Goal: Transaction & Acquisition: Purchase product/service

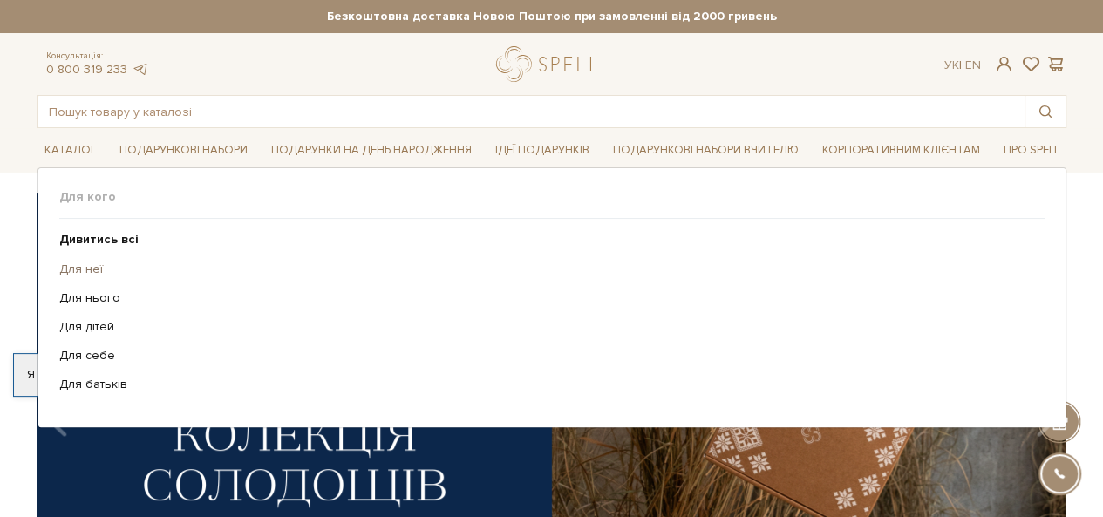
click at [106, 266] on link "Для неї" at bounding box center [545, 270] width 972 height 16
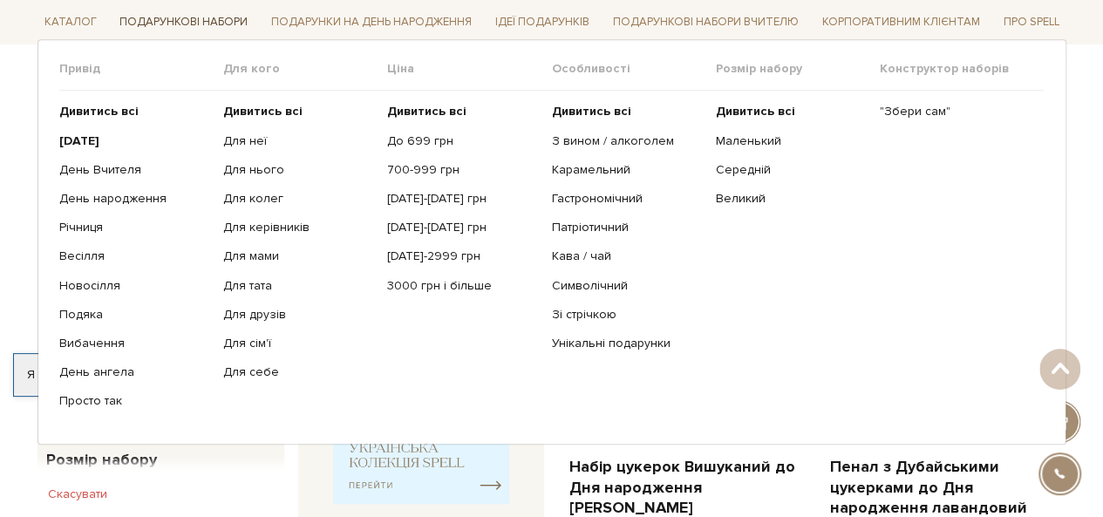
scroll to position [610, 0]
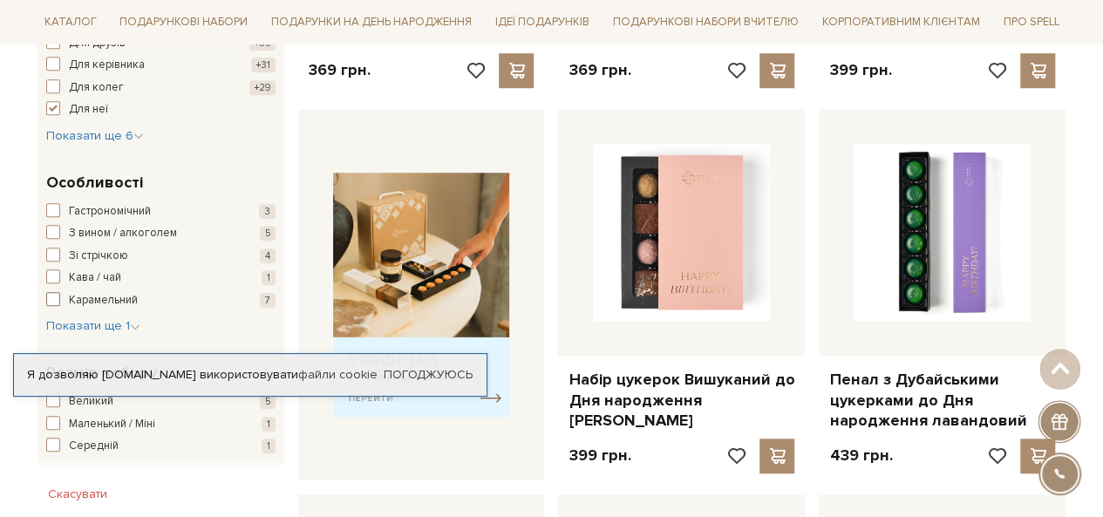
click at [52, 297] on span "button" at bounding box center [53, 299] width 14 height 14
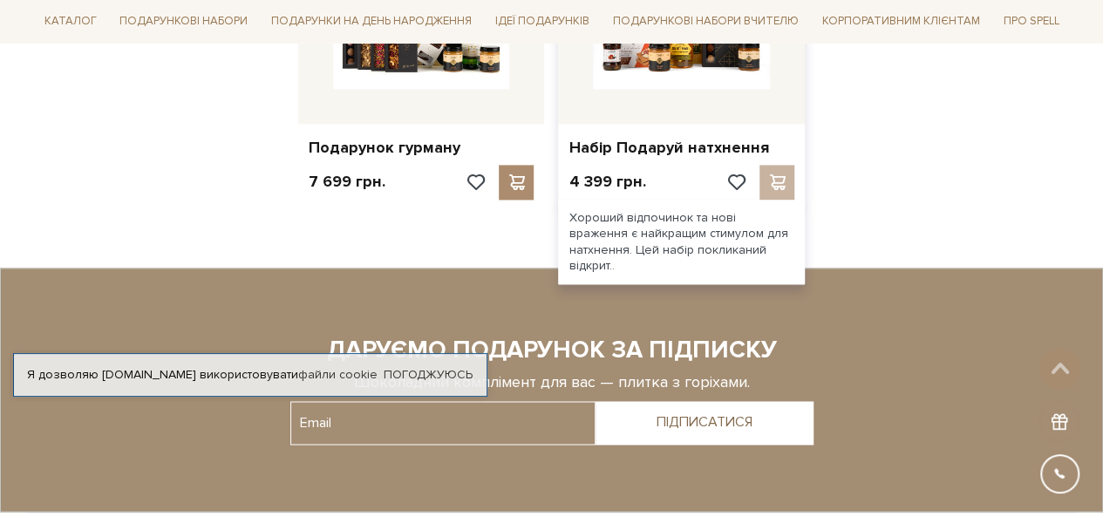
scroll to position [1221, 0]
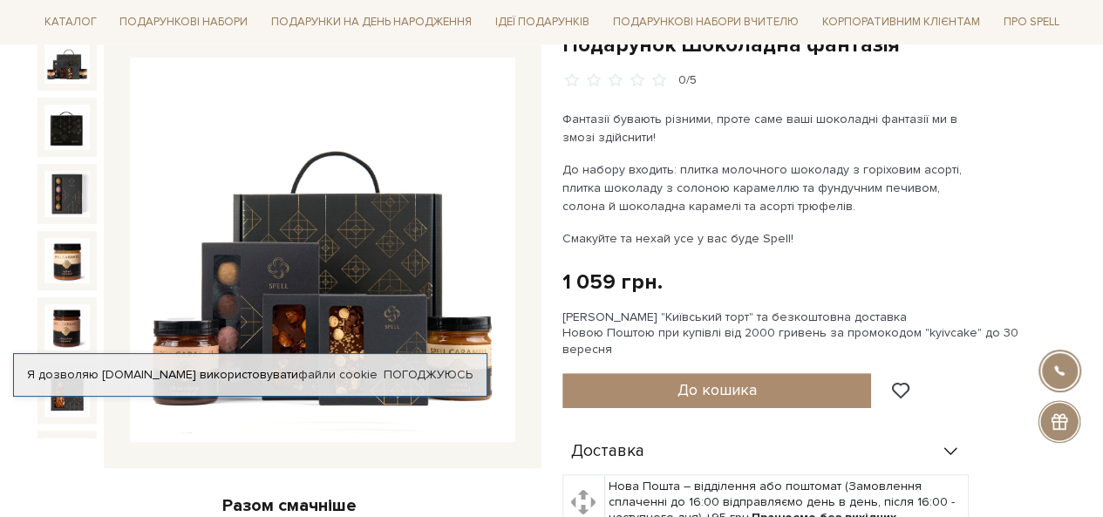
scroll to position [174, 0]
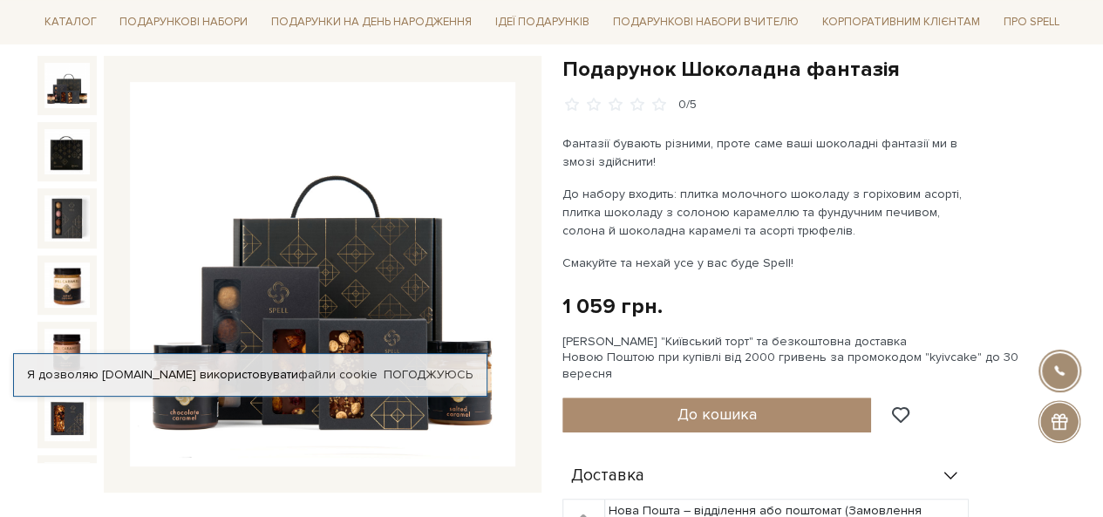
click at [219, 440] on img at bounding box center [322, 274] width 385 height 385
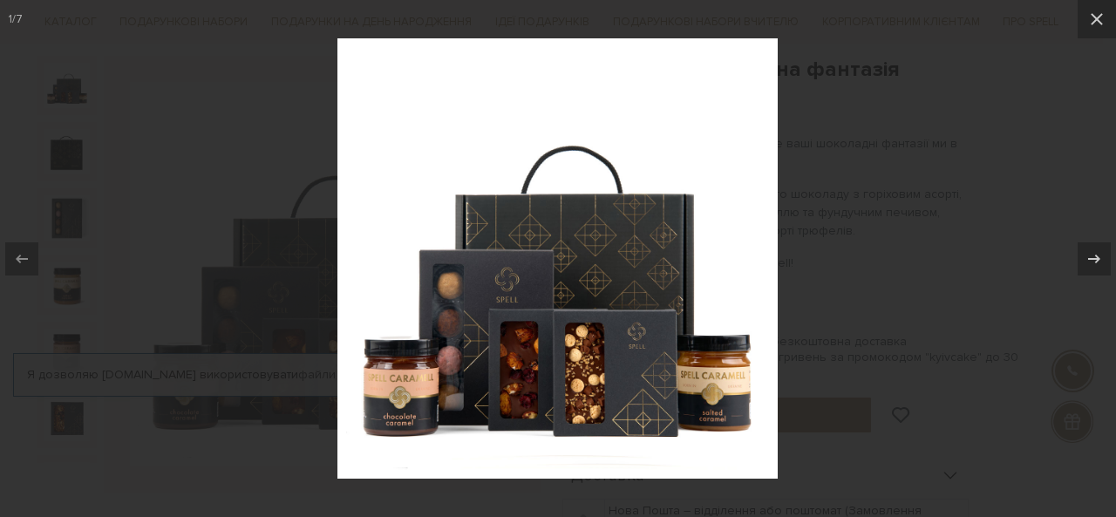
click at [918, 131] on div at bounding box center [558, 258] width 1116 height 517
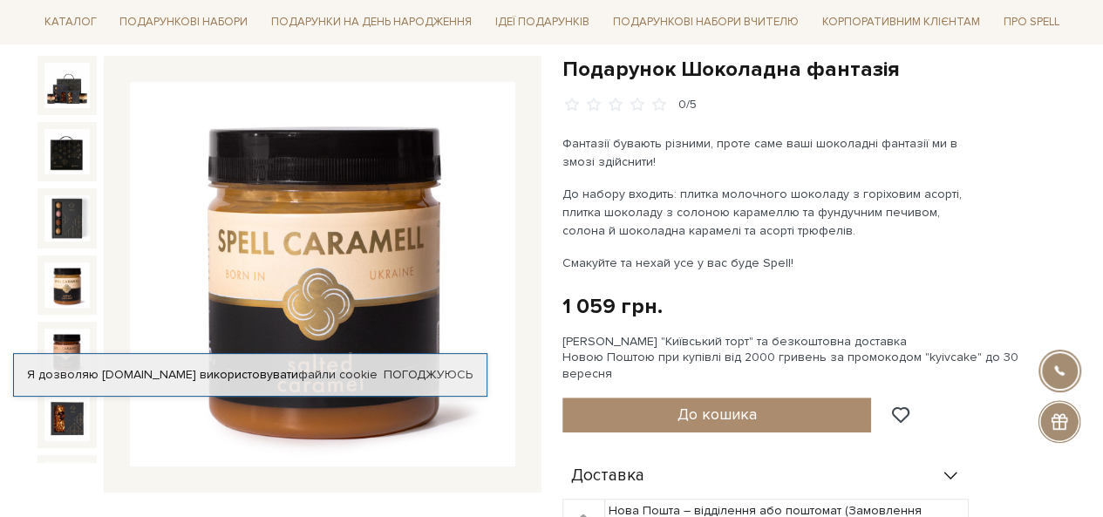
click at [86, 282] on div at bounding box center [66, 284] width 59 height 59
click at [419, 373] on link "Погоджуюсь" at bounding box center [428, 375] width 89 height 16
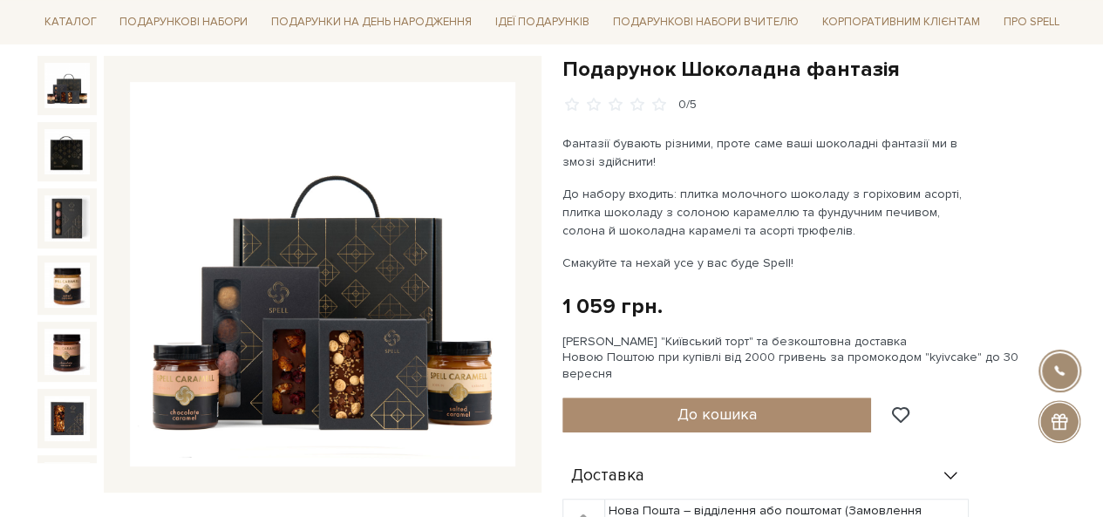
click at [57, 71] on img at bounding box center [66, 85] width 45 height 45
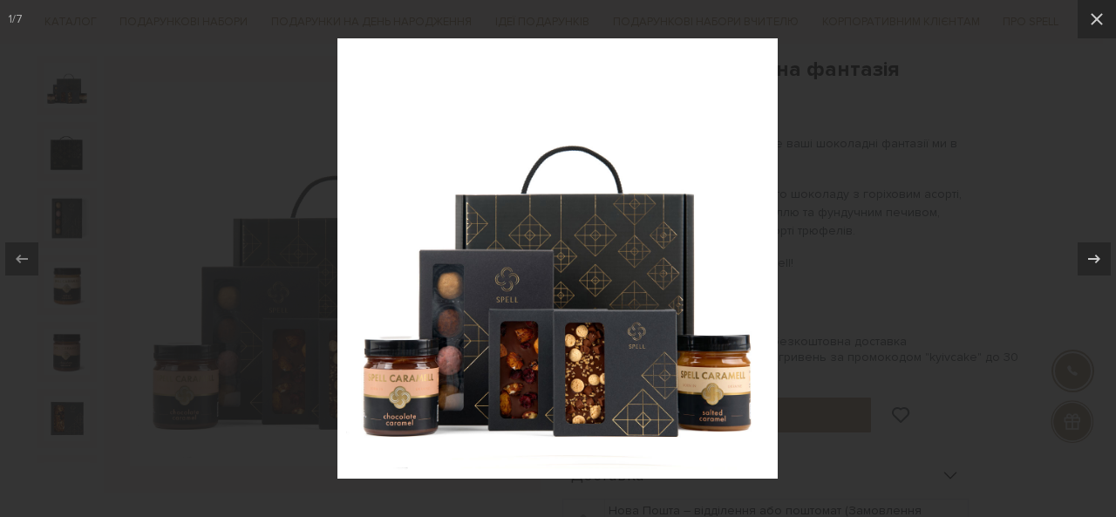
click at [838, 161] on div at bounding box center [558, 258] width 1116 height 517
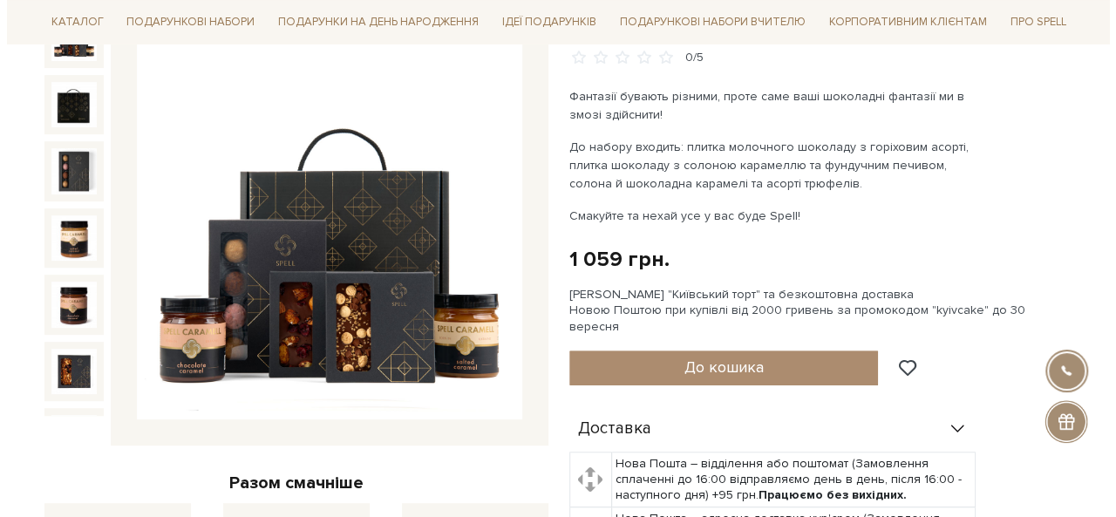
scroll to position [262, 0]
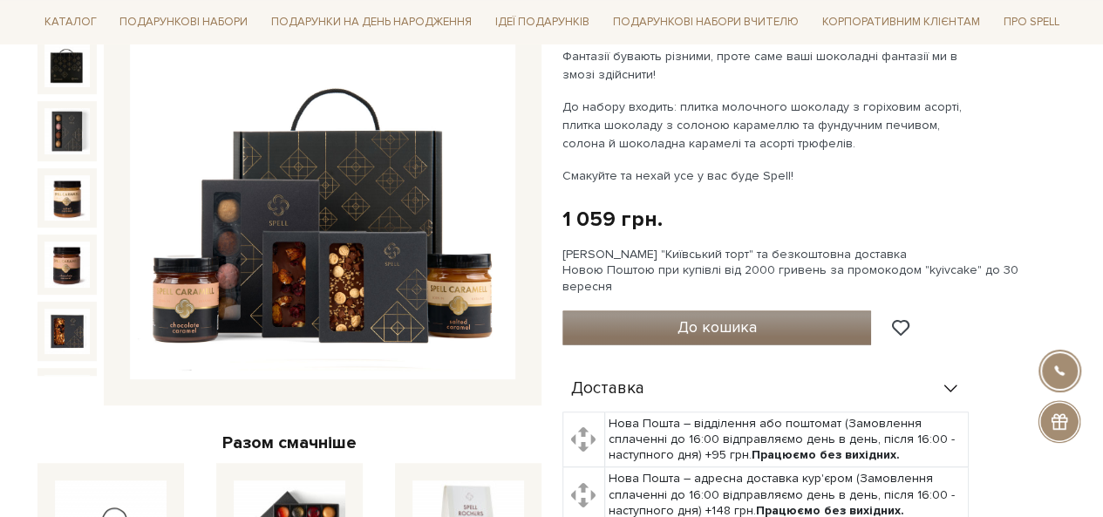
click at [732, 317] on span "До кошика" at bounding box center [716, 326] width 79 height 19
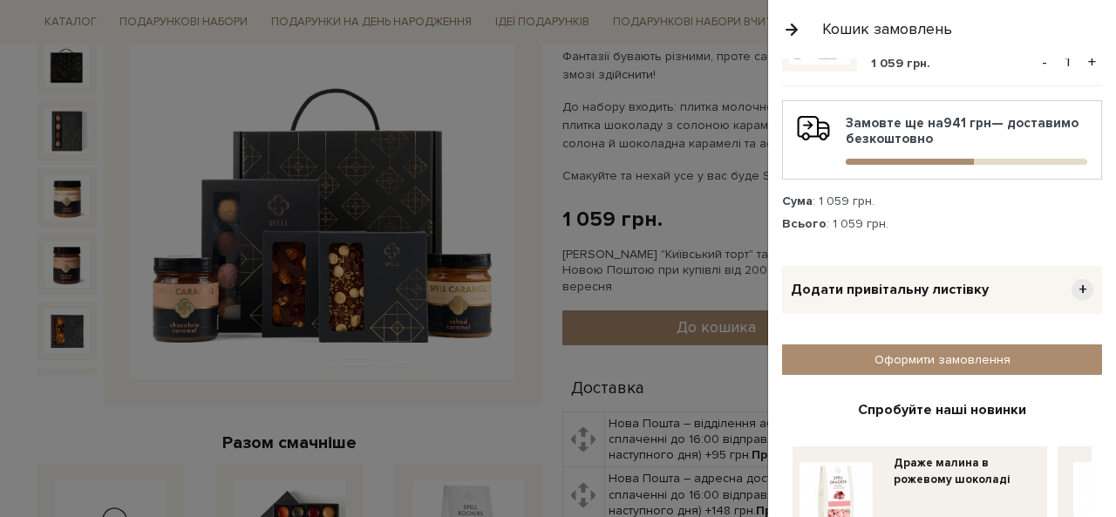
scroll to position [207, 0]
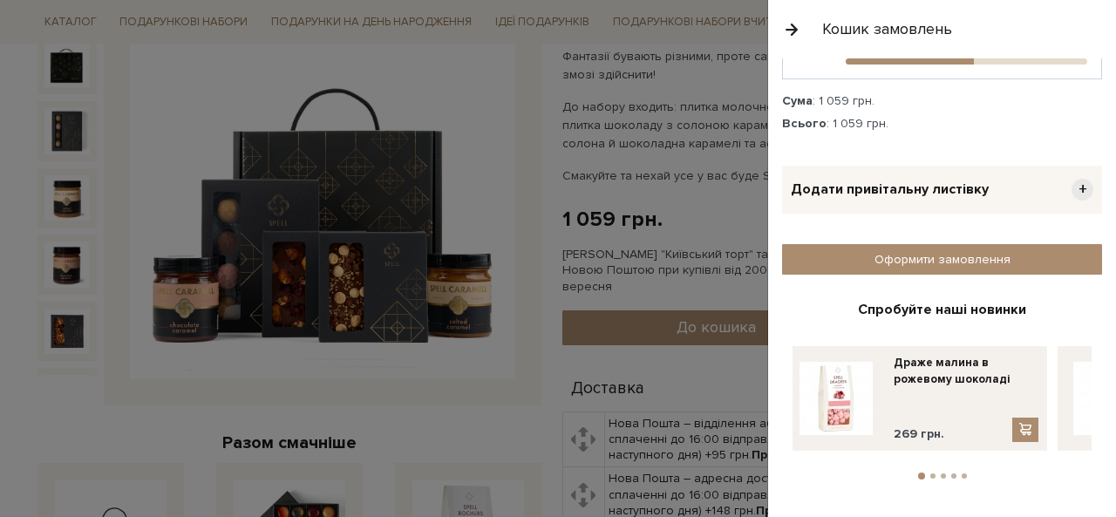
click at [934, 187] on span "Додати привітальну листівку" at bounding box center [890, 189] width 198 height 18
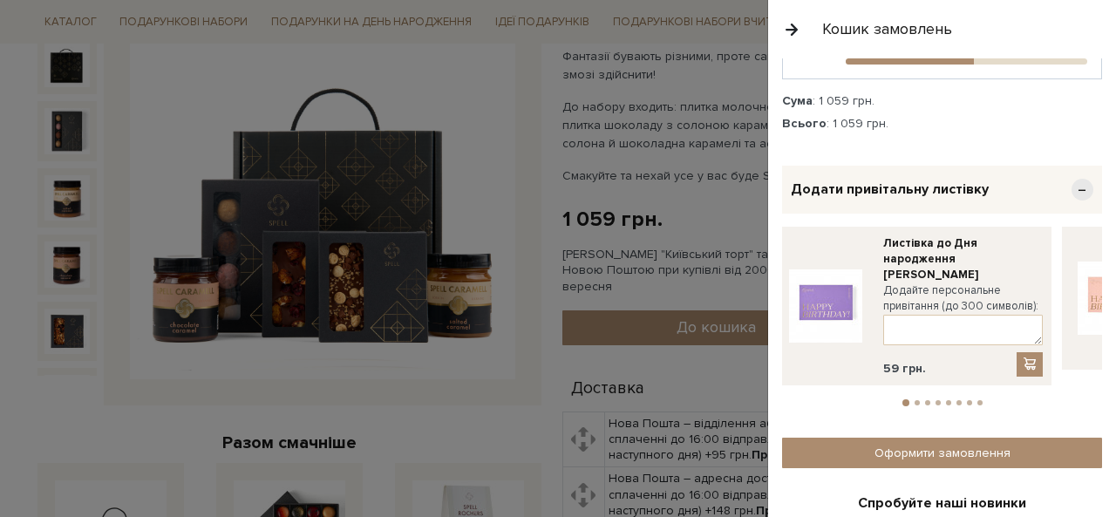
click at [904, 399] on li "1" at bounding box center [906, 402] width 12 height 7
click at [915, 400] on button "2" at bounding box center [917, 402] width 5 height 5
click at [933, 400] on li "4" at bounding box center [938, 402] width 10 height 5
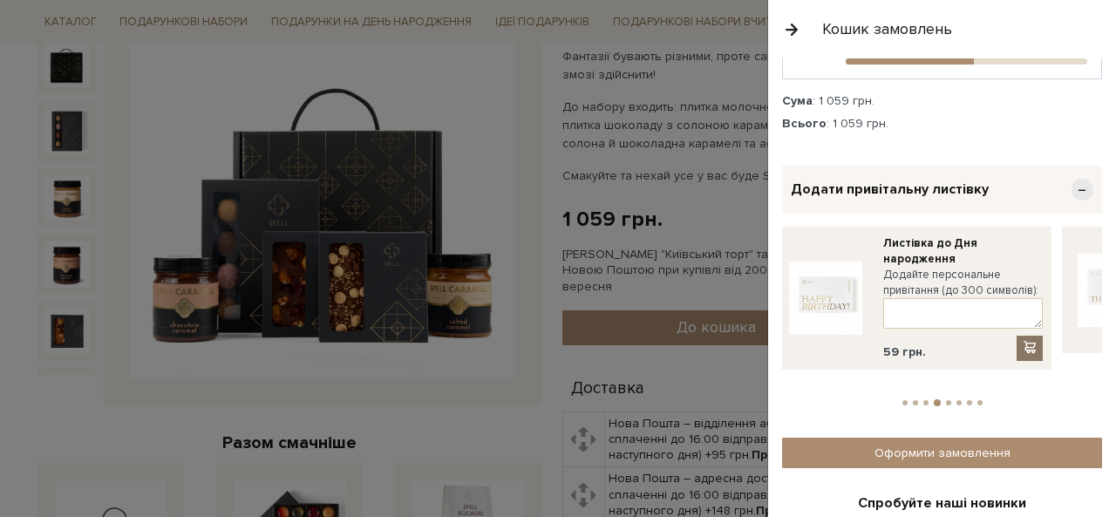
click at [1025, 341] on span at bounding box center [1029, 347] width 17 height 15
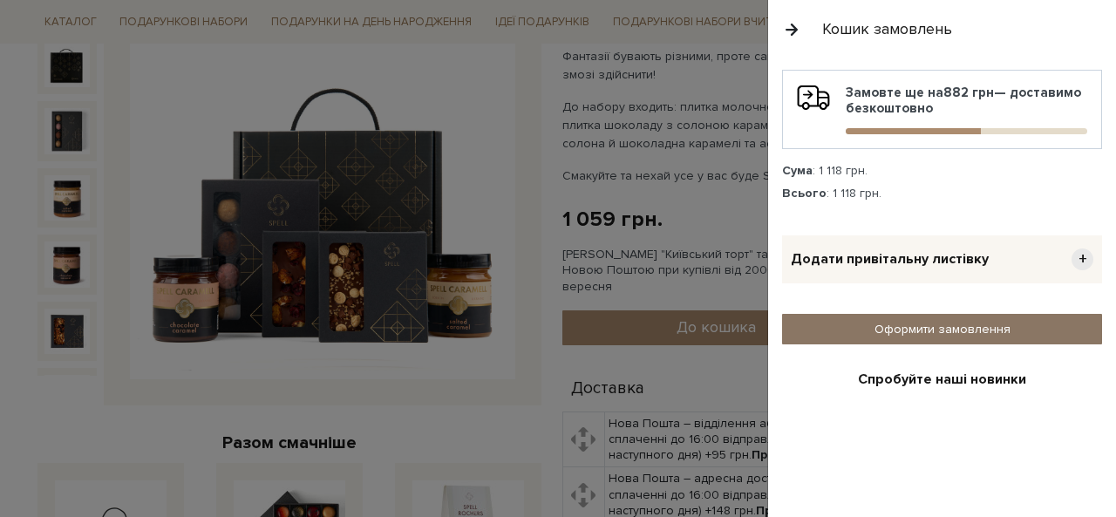
scroll to position [119, 0]
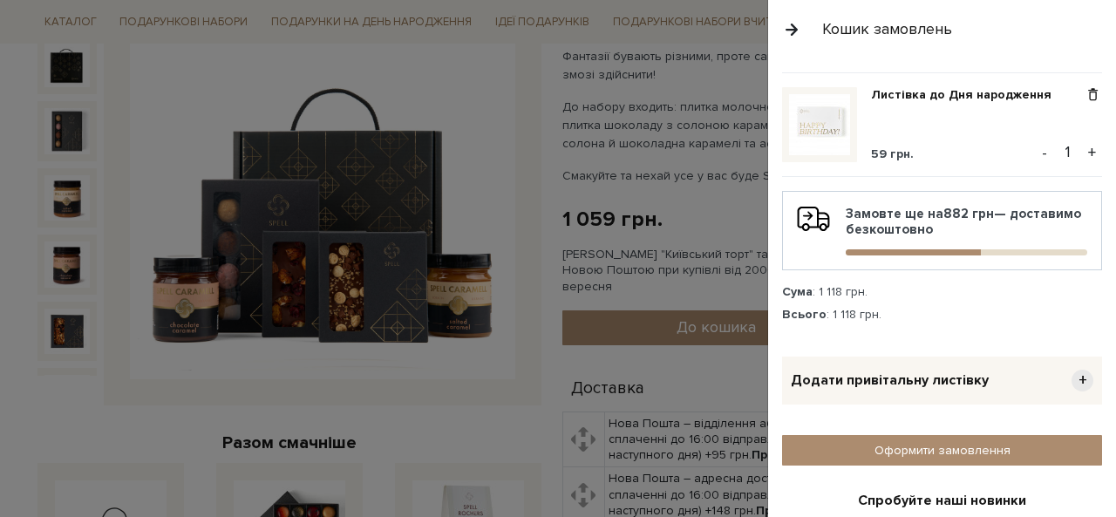
click at [889, 383] on span "Додати привітальну листівку" at bounding box center [890, 380] width 198 height 18
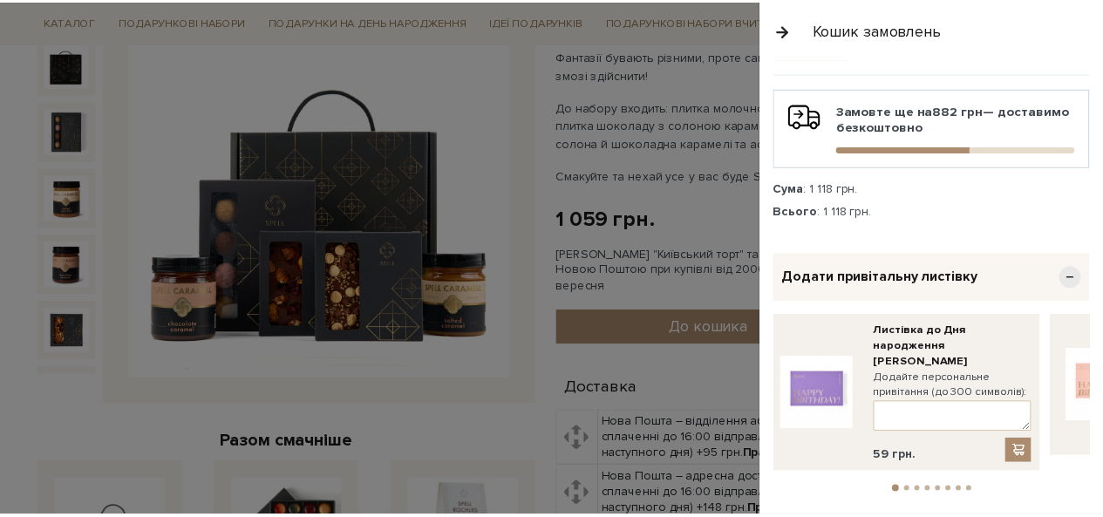
scroll to position [294, 0]
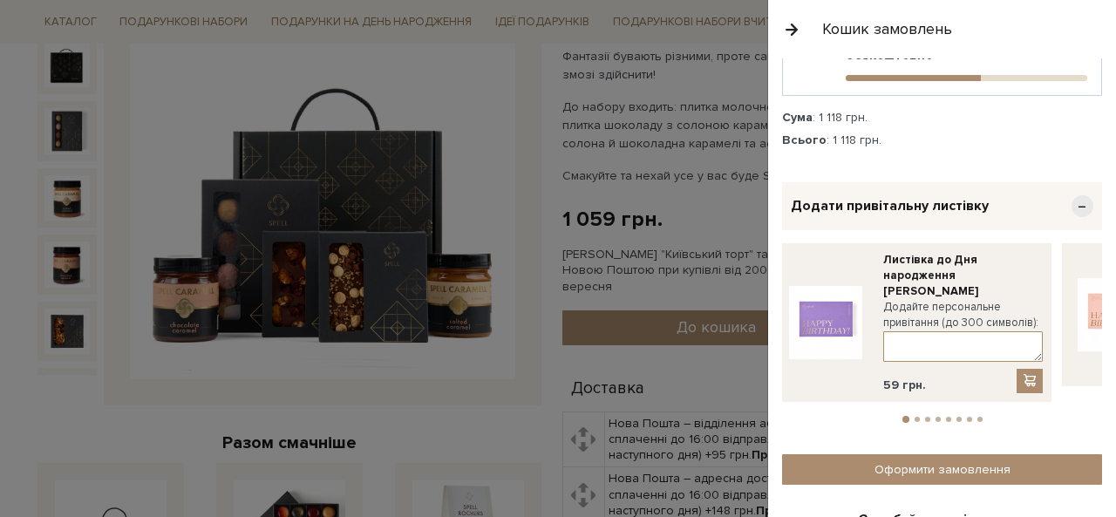
click at [952, 331] on textarea at bounding box center [963, 346] width 160 height 31
click at [330, 128] on div at bounding box center [558, 258] width 1116 height 517
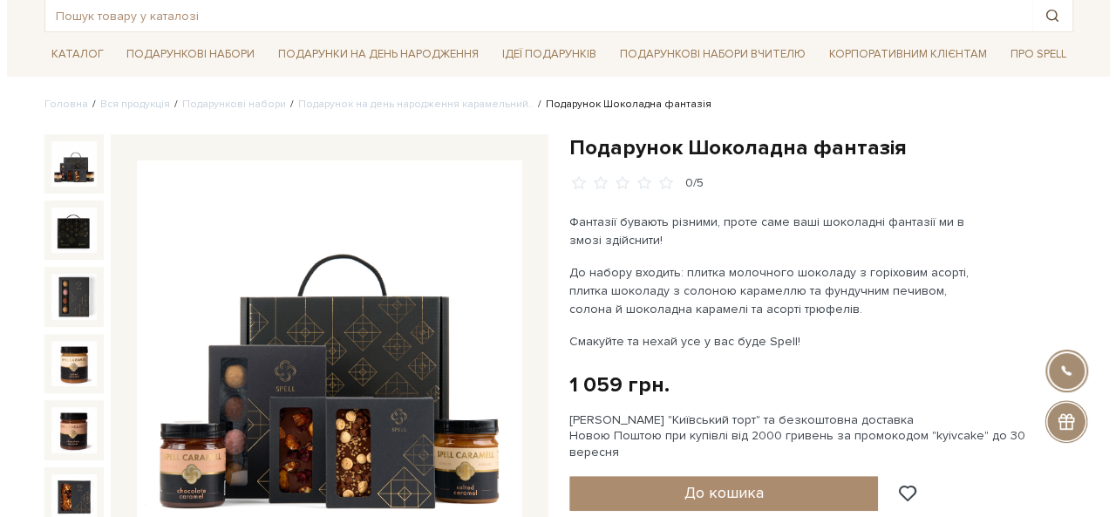
scroll to position [0, 0]
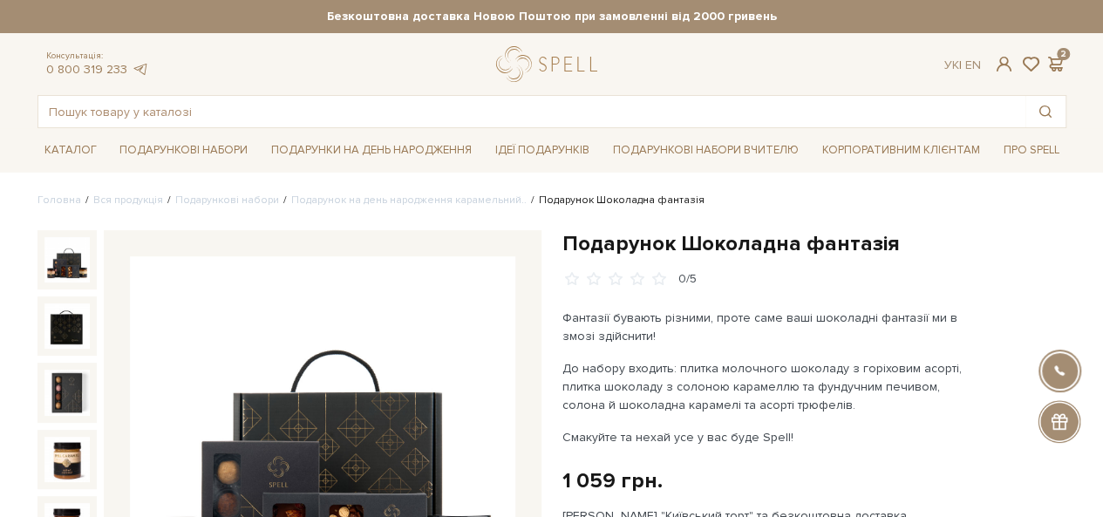
click at [1056, 52] on div "Консультація: 0 800 319 233 Ук | En | 2" at bounding box center [552, 64] width 1050 height 36
click at [1042, 65] on div "Ук | En | 2" at bounding box center [1004, 65] width 121 height 16
click at [1052, 62] on span at bounding box center [1055, 64] width 21 height 18
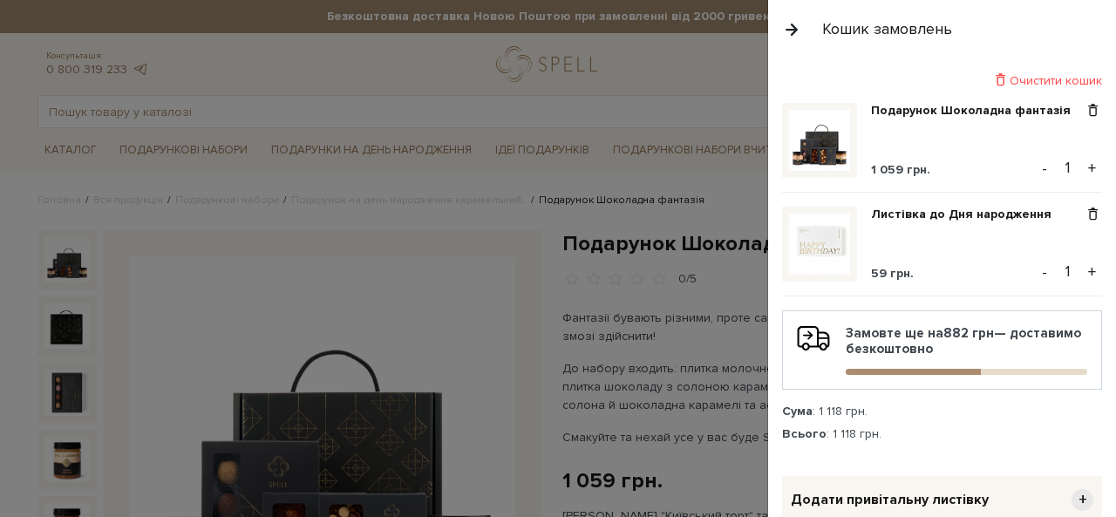
click at [905, 231] on div "Листівка до Дня народження 59 грн." at bounding box center [968, 244] width 194 height 75
drag, startPoint x: 908, startPoint y: 256, endPoint x: 898, endPoint y: 278, distance: 23.8
click at [902, 259] on div "Листівка до Дня народження 59 грн." at bounding box center [968, 244] width 194 height 75
click at [863, 282] on div "Листівка до Дня народження 59 грн. - 1 +" at bounding box center [942, 252] width 320 height 90
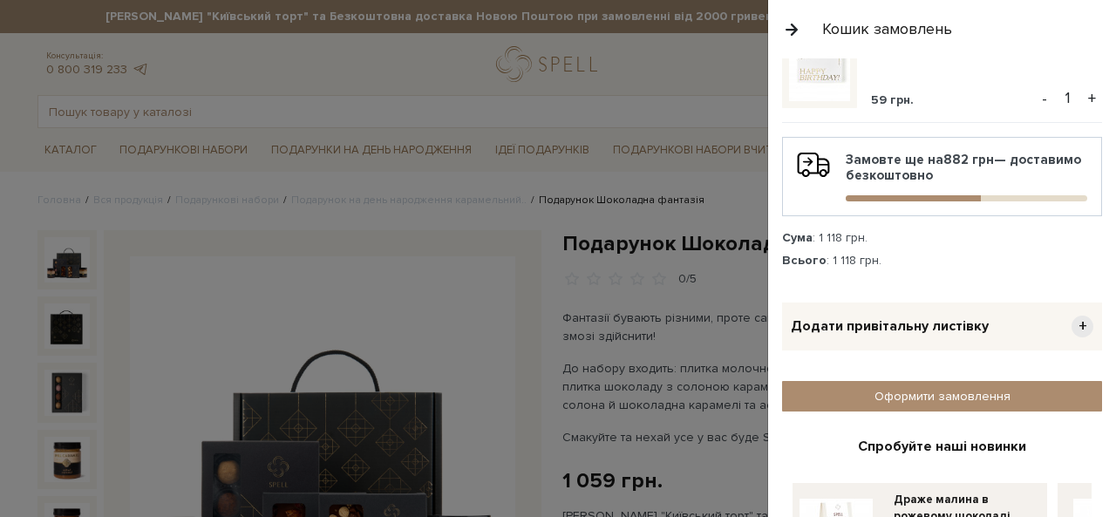
scroll to position [174, 0]
click at [860, 327] on span "Додати привітальну листівку" at bounding box center [890, 325] width 198 height 18
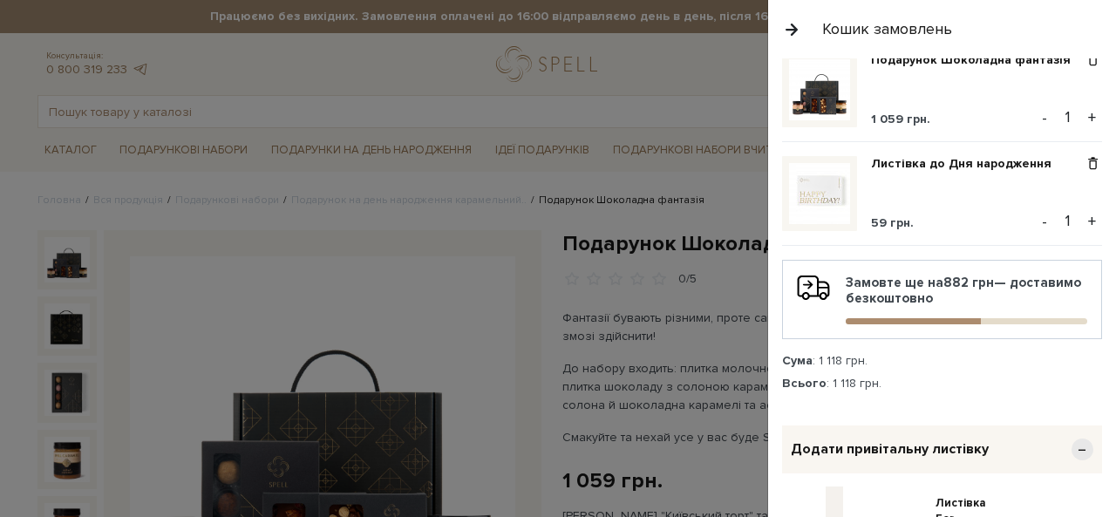
scroll to position [0, 0]
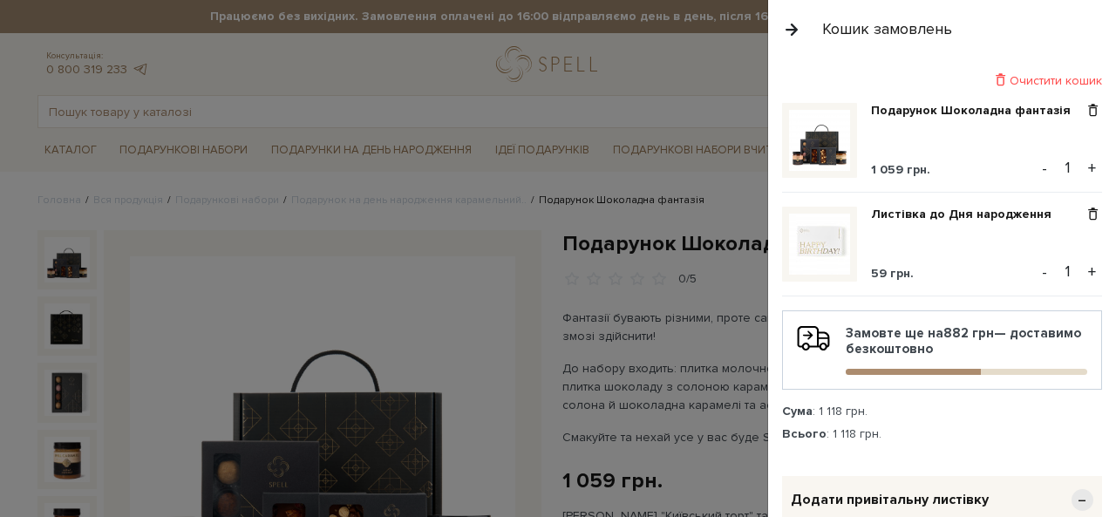
click at [1038, 269] on button "-" at bounding box center [1044, 272] width 17 height 26
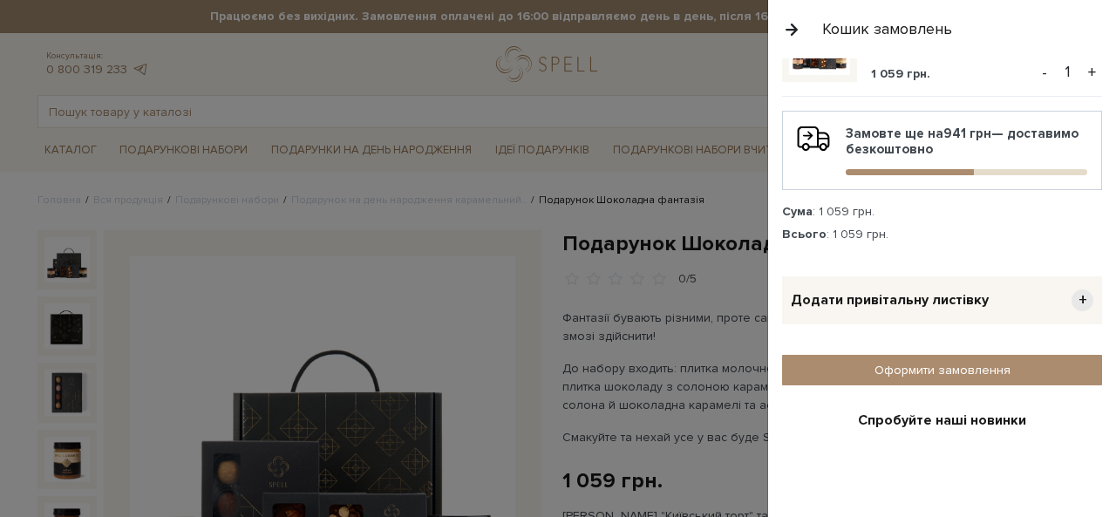
scroll to position [262, 0]
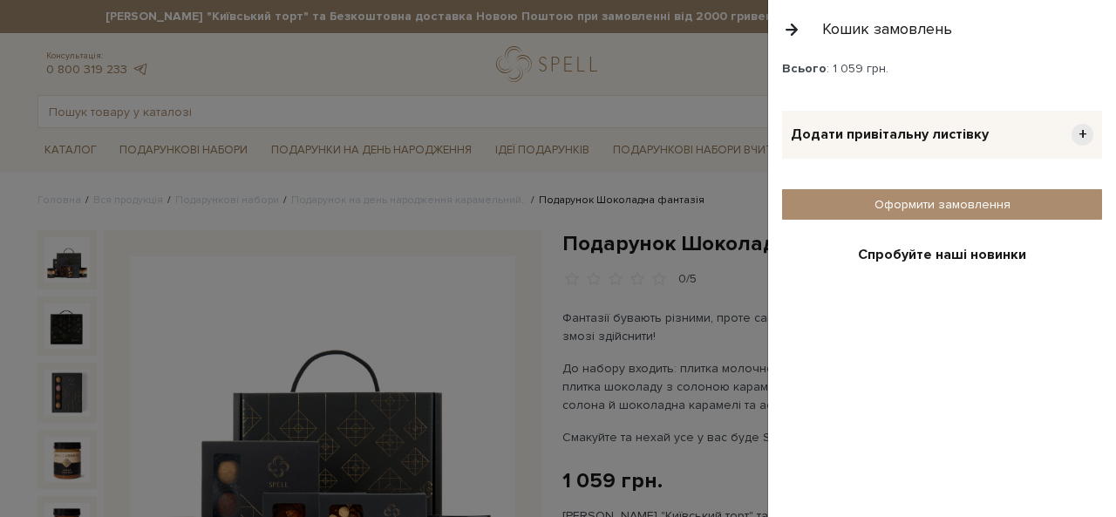
click at [1031, 116] on div "Додати привітальну листівку +" at bounding box center [942, 135] width 320 height 48
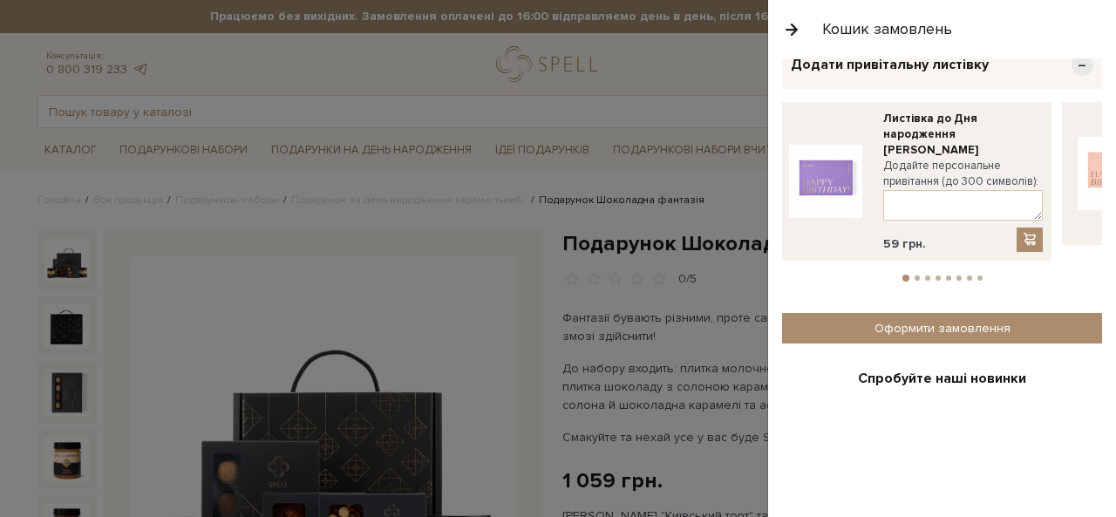
scroll to position [174, 0]
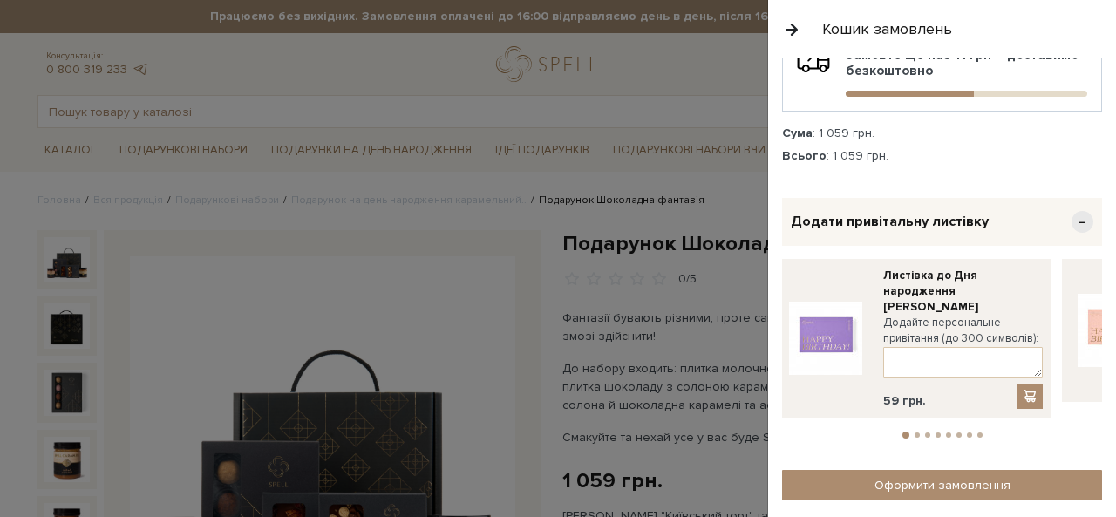
click at [912, 432] on li "2" at bounding box center [917, 434] width 10 height 5
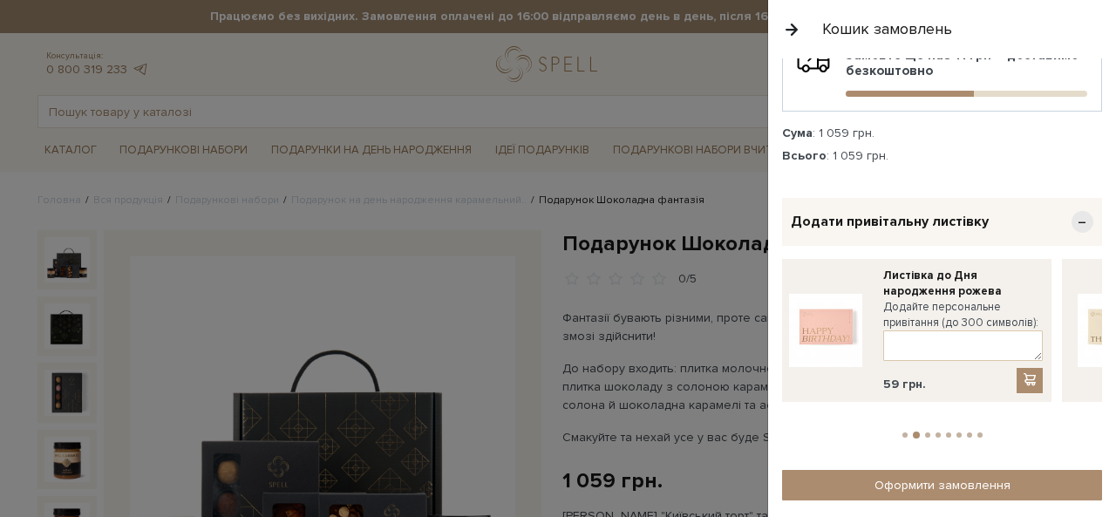
click at [925, 432] on button "3" at bounding box center [927, 434] width 5 height 5
click at [900, 432] on li "1" at bounding box center [905, 434] width 10 height 5
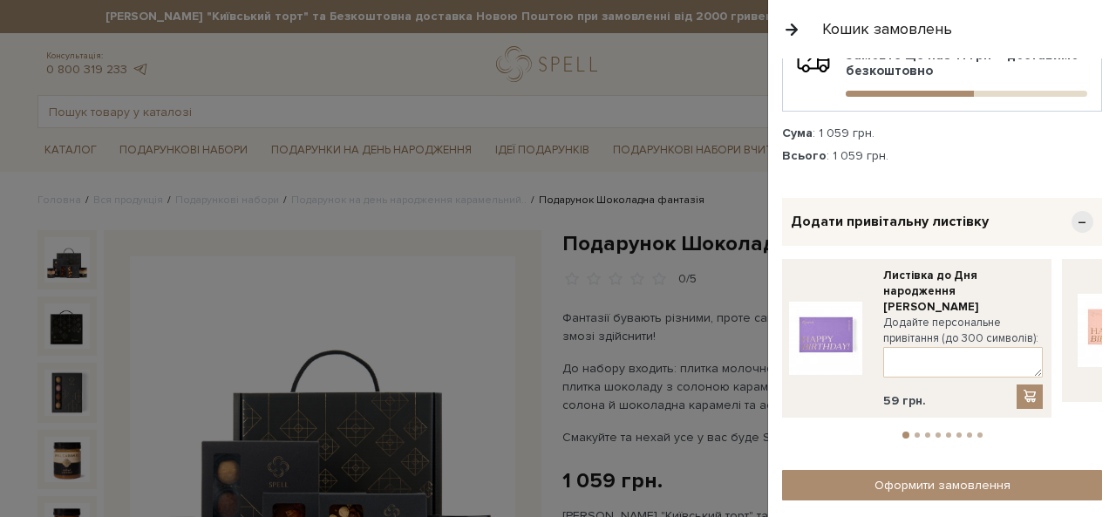
click at [915, 432] on button "2" at bounding box center [917, 434] width 5 height 5
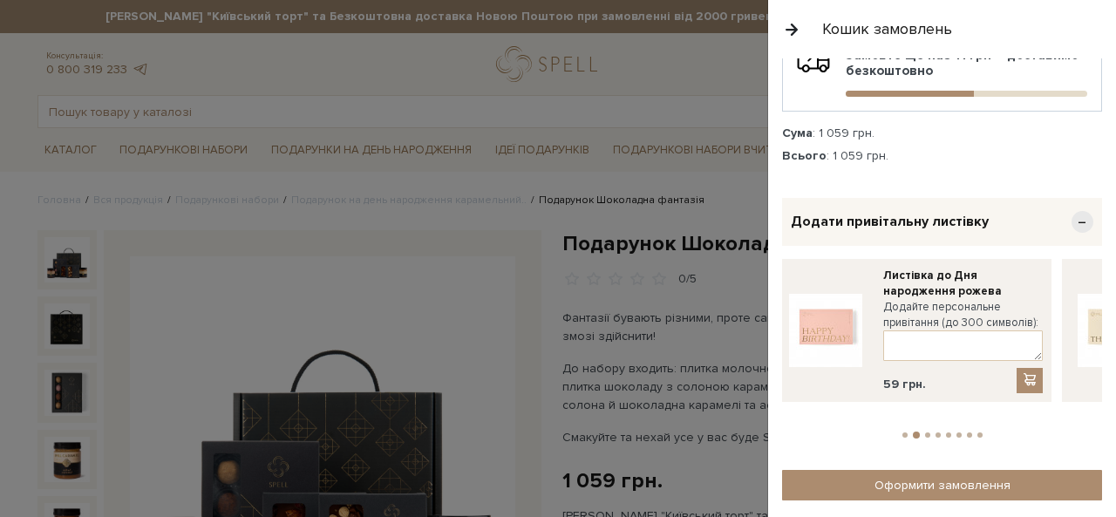
click at [925, 432] on button "3" at bounding box center [927, 434] width 5 height 5
click at [936, 432] on button "4" at bounding box center [938, 434] width 5 height 5
click at [943, 432] on li "5" at bounding box center [948, 434] width 10 height 5
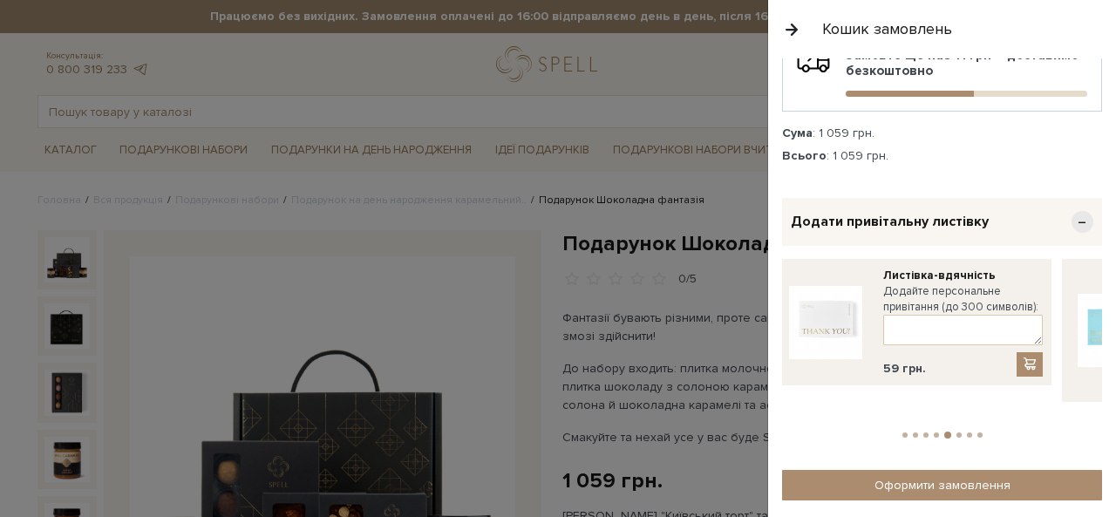
click at [945, 432] on button "5" at bounding box center [947, 435] width 7 height 7
click at [956, 432] on button "6" at bounding box center [958, 434] width 5 height 5
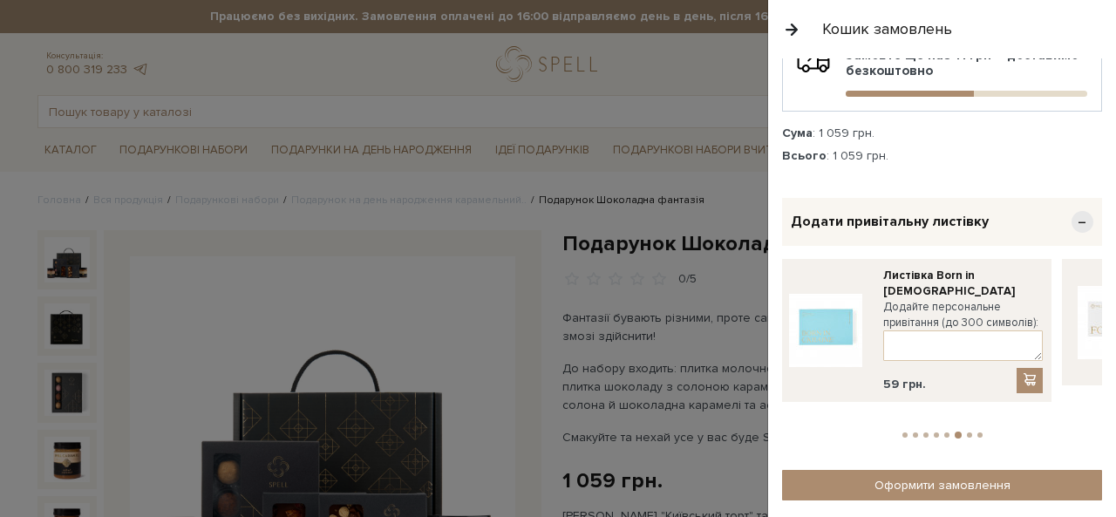
click at [967, 432] on button "7" at bounding box center [969, 434] width 5 height 5
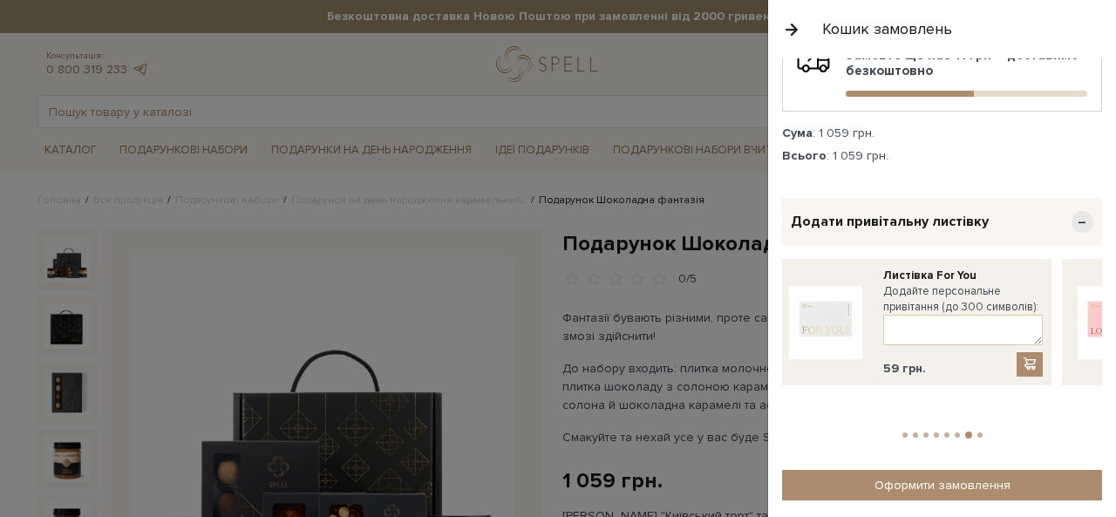
click at [975, 432] on li "8" at bounding box center [980, 434] width 10 height 5
click at [900, 432] on li "1" at bounding box center [905, 434] width 10 height 5
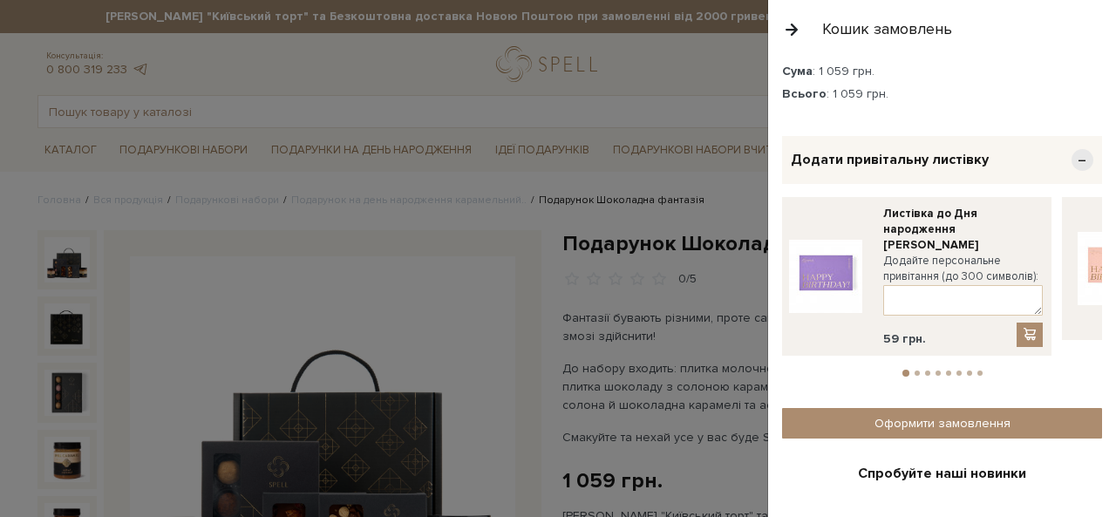
scroll to position [262, 0]
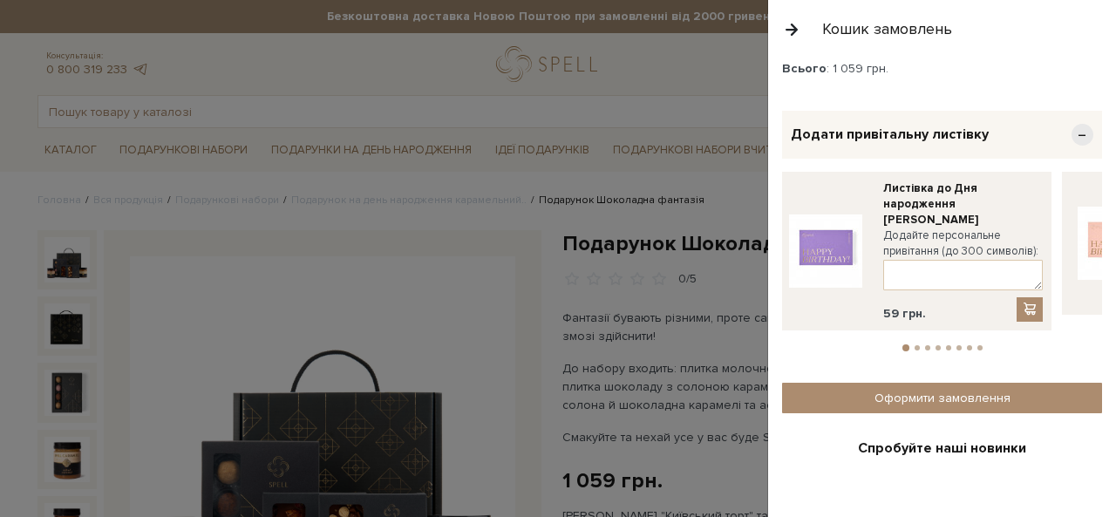
click at [915, 337] on ul "1 2 3 4 5 6 7 8" at bounding box center [942, 345] width 320 height 16
click at [911, 337] on ul "1 2 3 4 5 6 7 8" at bounding box center [942, 345] width 320 height 16
click at [525, 275] on div at bounding box center [558, 258] width 1116 height 517
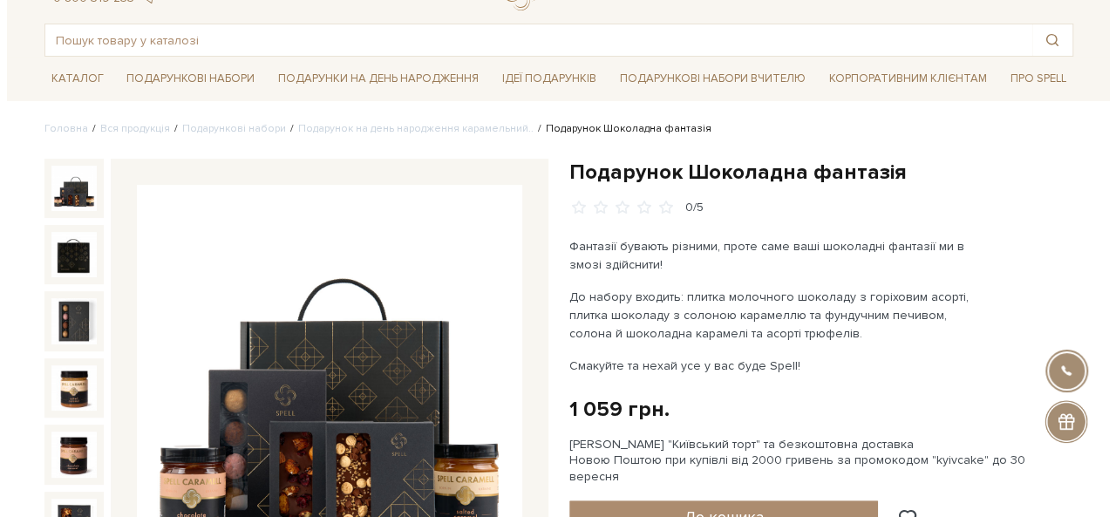
scroll to position [0, 0]
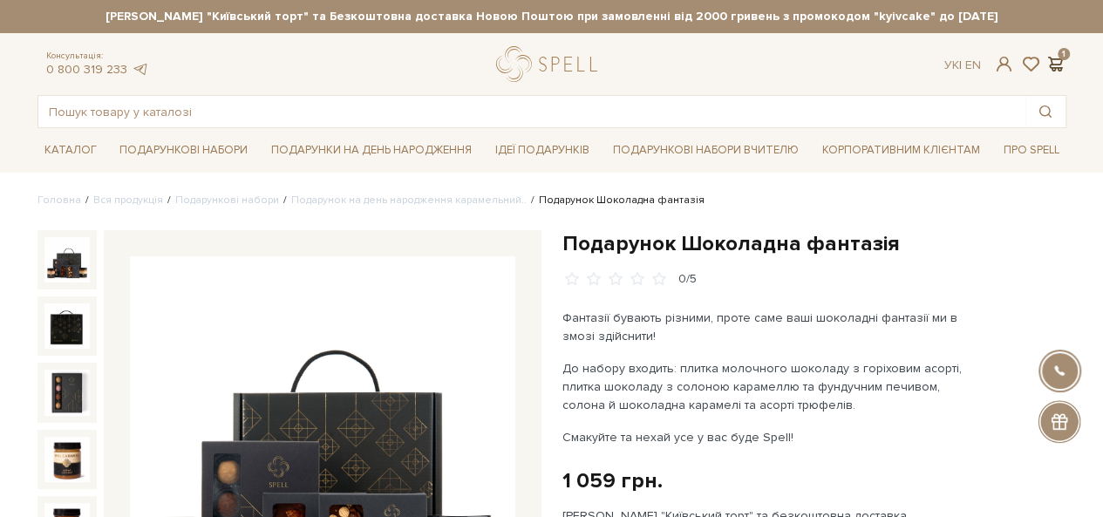
click at [1055, 66] on span at bounding box center [1055, 64] width 21 height 18
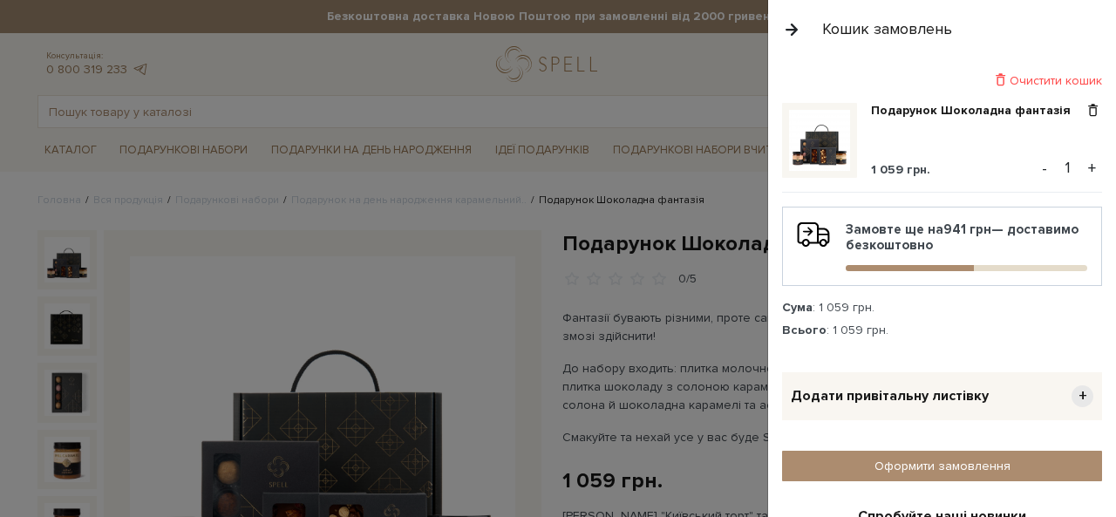
click at [935, 405] on div "Додати привітальну листівку +" at bounding box center [942, 396] width 320 height 48
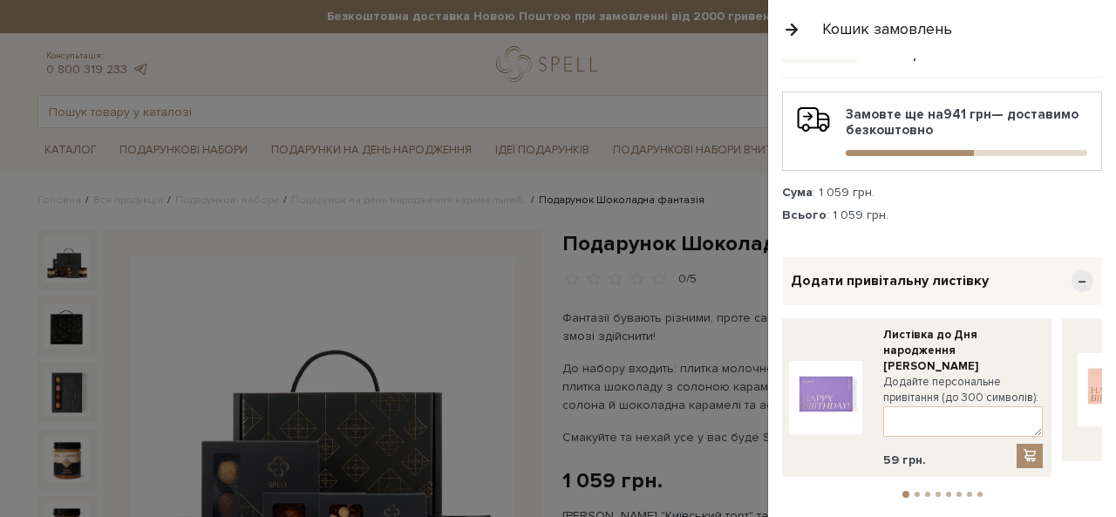
scroll to position [174, 0]
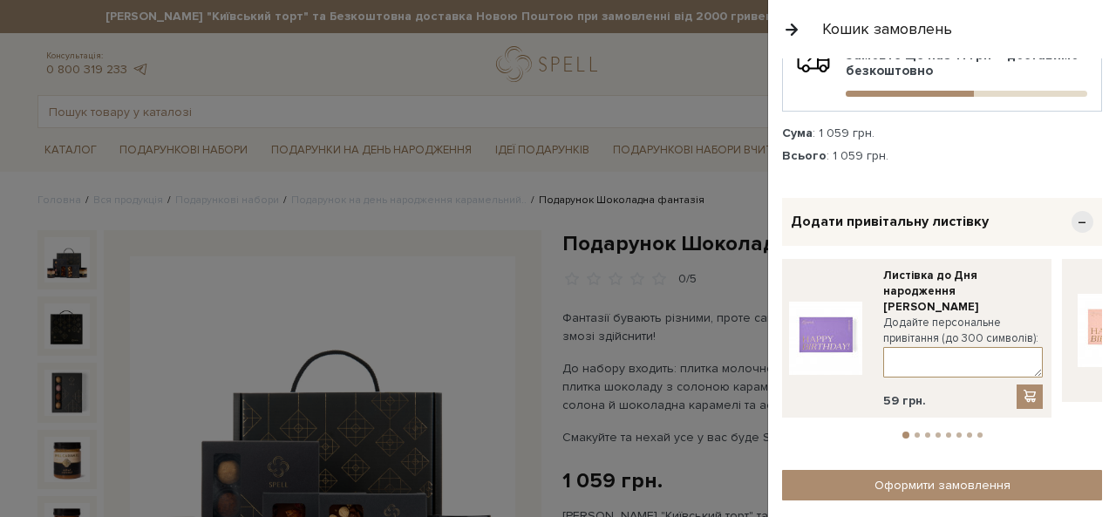
click at [950, 347] on textarea at bounding box center [963, 362] width 160 height 31
click at [919, 347] on textarea at bounding box center [963, 362] width 160 height 31
type textarea "В"
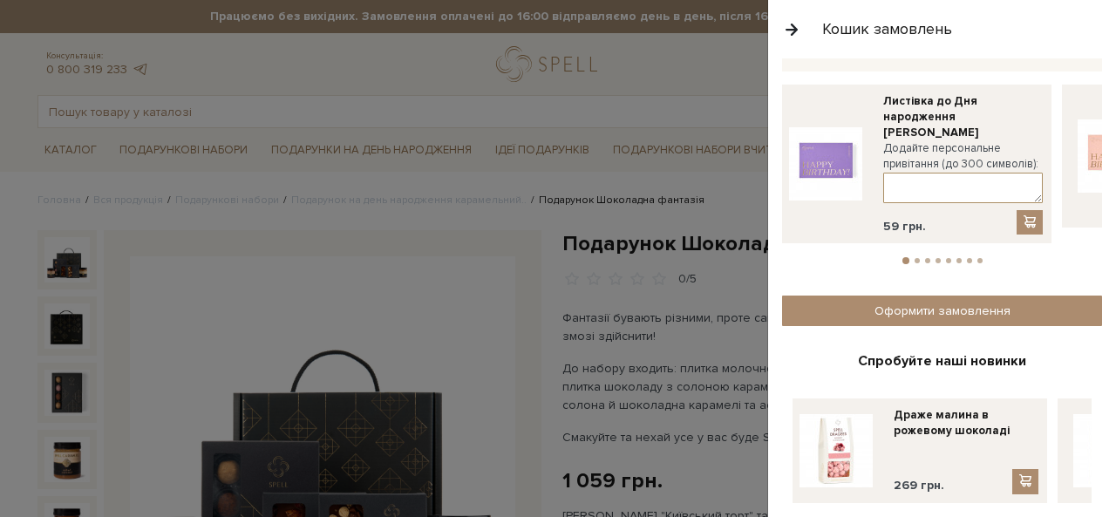
paste textarea "Вітаю з Днем народження! Бажаю, щоб кожен день приносив радість, нові можливост…"
type textarea "Вітаю з Днем народження! Бажаю, щоб кожен день приносив радість, нові можливост…"
click at [1025, 214] on span at bounding box center [1029, 221] width 17 height 15
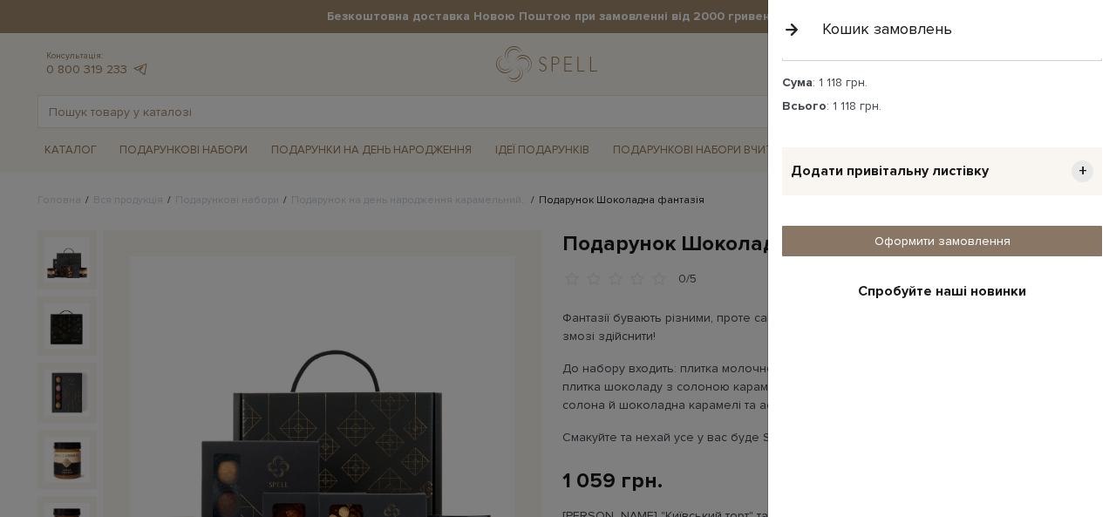
click at [959, 229] on link "Оформити замовлення" at bounding box center [942, 241] width 320 height 31
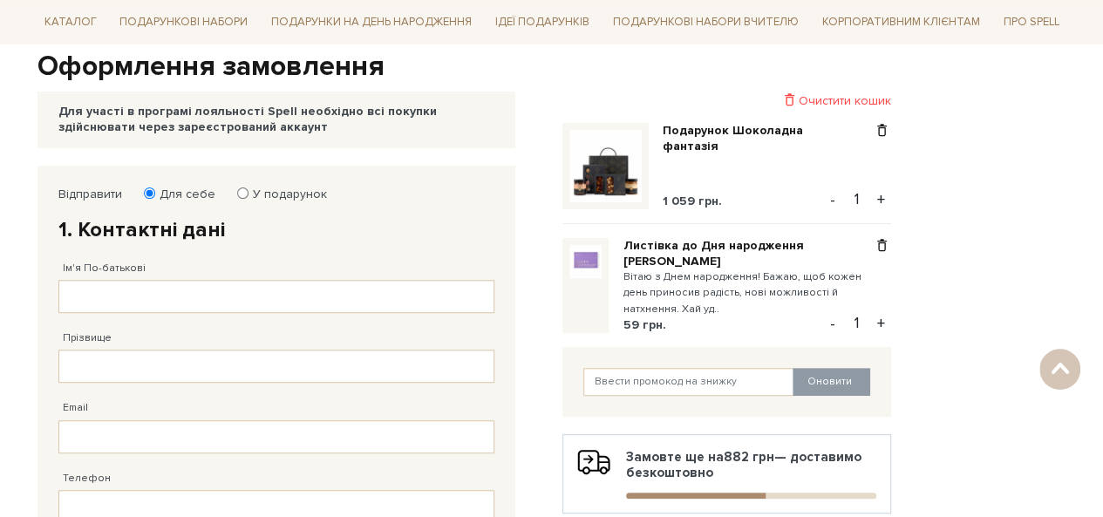
click at [710, 317] on div "59 грн." at bounding box center [747, 325] width 249 height 16
click at [727, 289] on small "Вітаю з Днем народження! Бажаю, щоб кожен день приносив радість, нові можливост…" at bounding box center [747, 293] width 249 height 48
click at [722, 289] on small "Вітаю з Днем народження! Бажаю, щоб кожен день приносив радість, нові можливост…" at bounding box center [747, 293] width 249 height 48
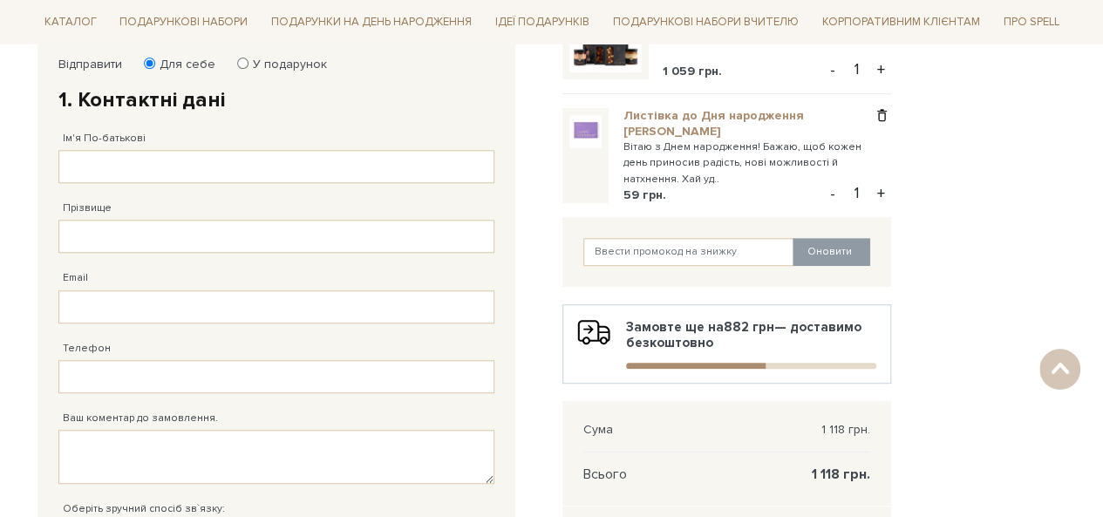
scroll to position [349, 0]
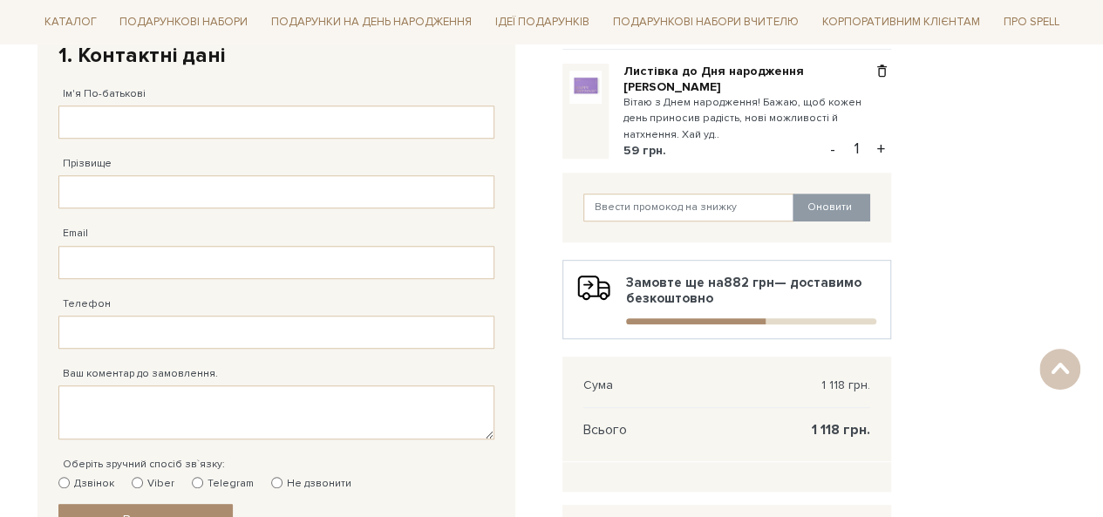
click at [698, 112] on small "Вітаю з Днем народження! Бажаю, щоб кожен день приносив радість, нові можливост…" at bounding box center [747, 119] width 249 height 48
click at [677, 123] on small "Вітаю з Днем народження! Бажаю, щоб кожен день приносив радість, нові можливост…" at bounding box center [747, 119] width 249 height 48
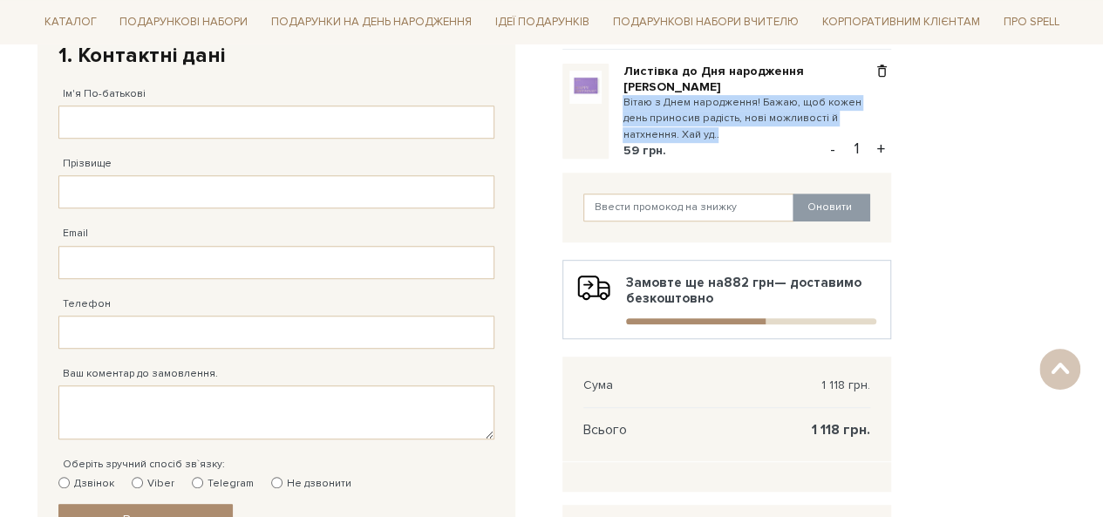
click at [677, 123] on small "Вітаю з Днем народження! Бажаю, щоб кожен день приносив радість, нові можливост…" at bounding box center [747, 119] width 249 height 48
click at [706, 128] on small "Вітаю з Днем народження! Бажаю, щоб кожен день приносив радість, нові можливост…" at bounding box center [747, 119] width 249 height 48
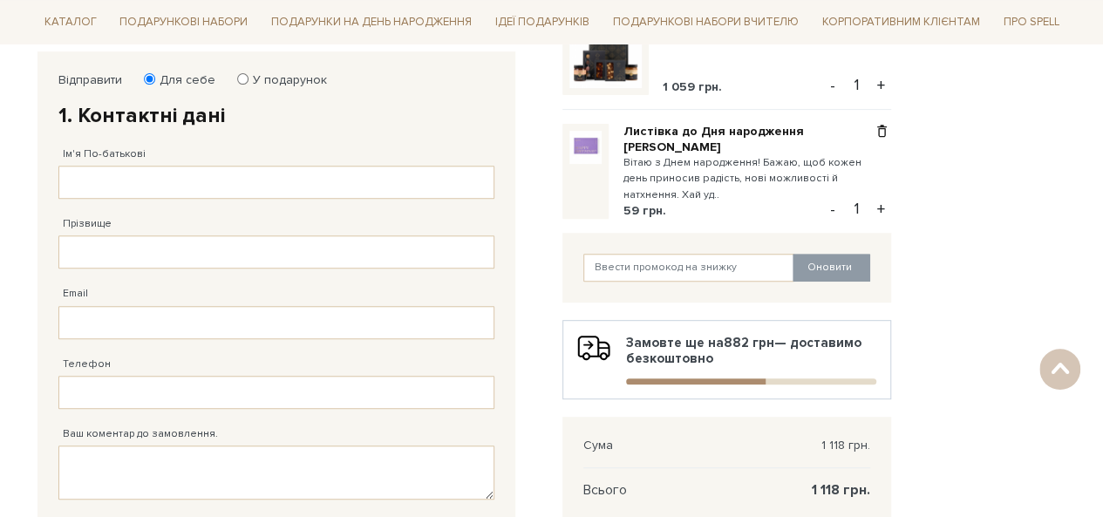
scroll to position [262, 0]
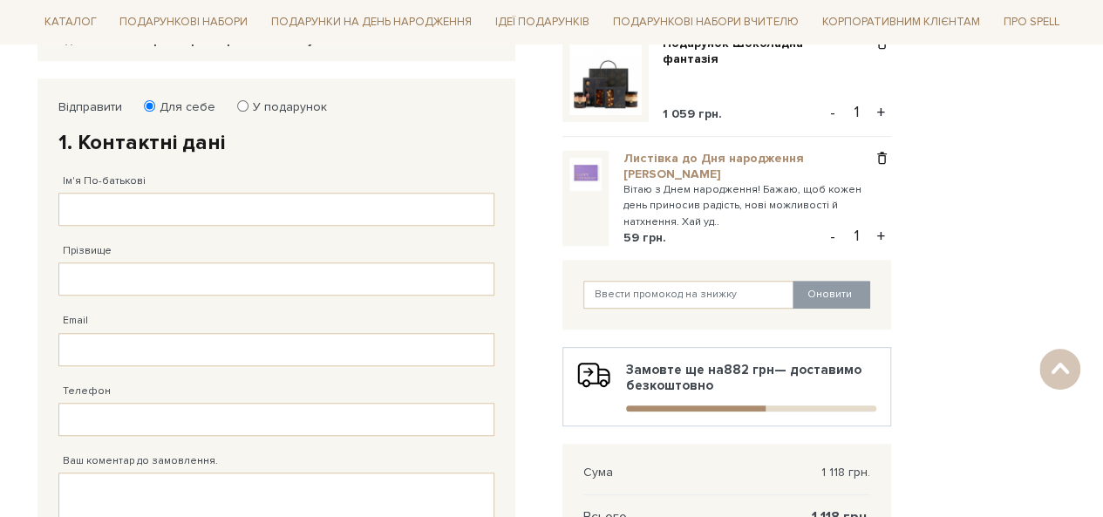
click at [743, 167] on link "Листівка до Дня народження [PERSON_NAME]" at bounding box center [736, 166] width 227 height 31
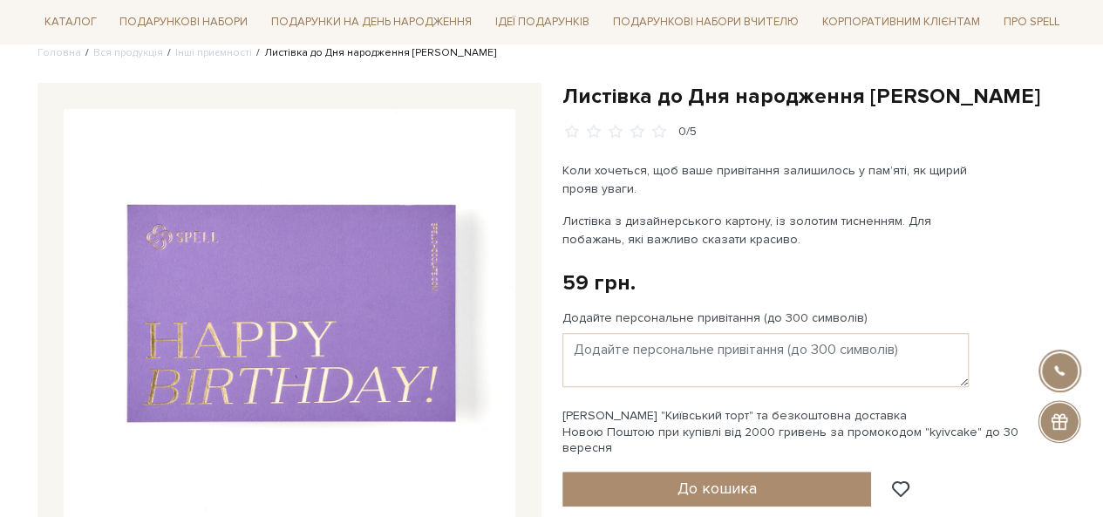
scroll to position [174, 0]
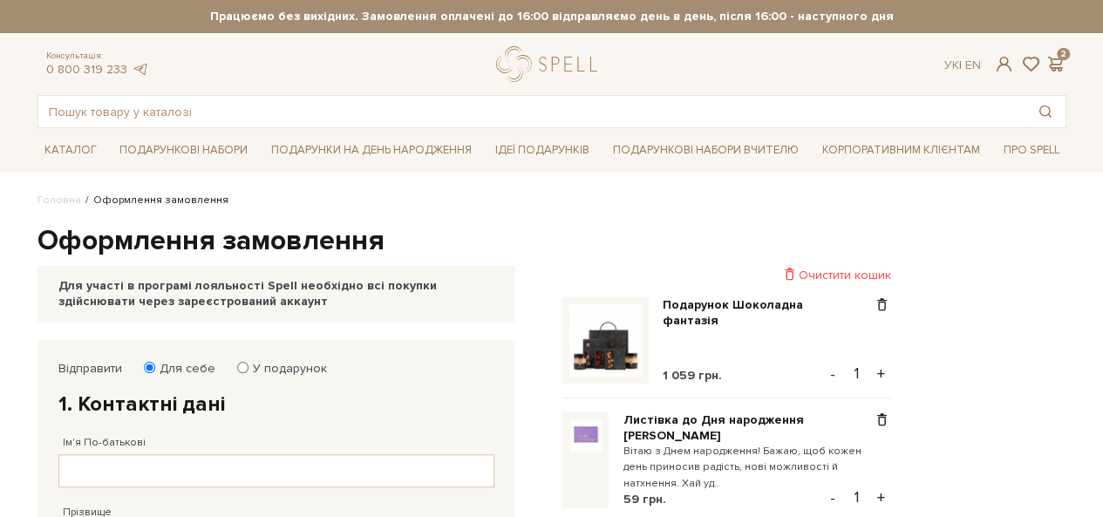
scroll to position [87, 0]
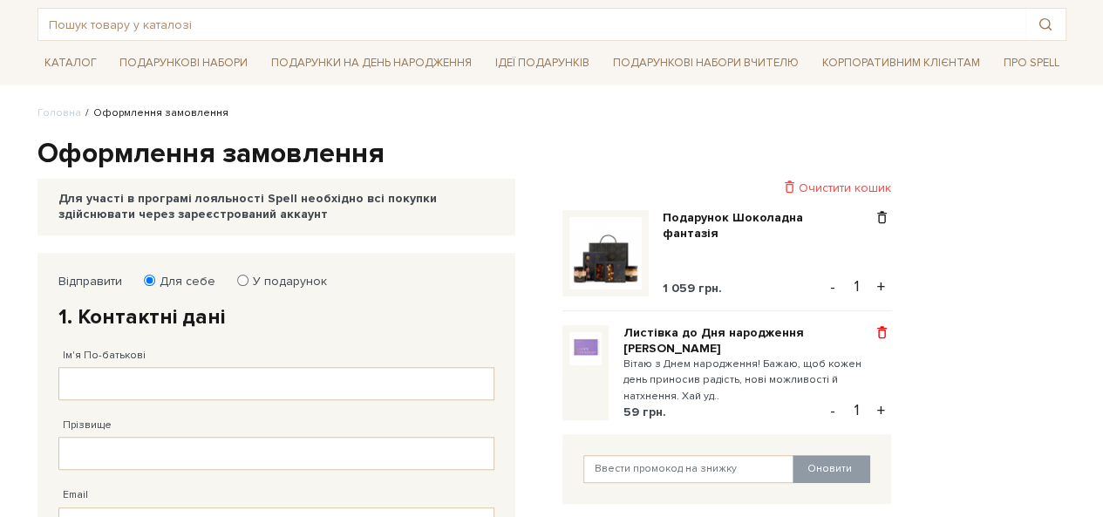
click at [882, 339] on span at bounding box center [882, 333] width 18 height 16
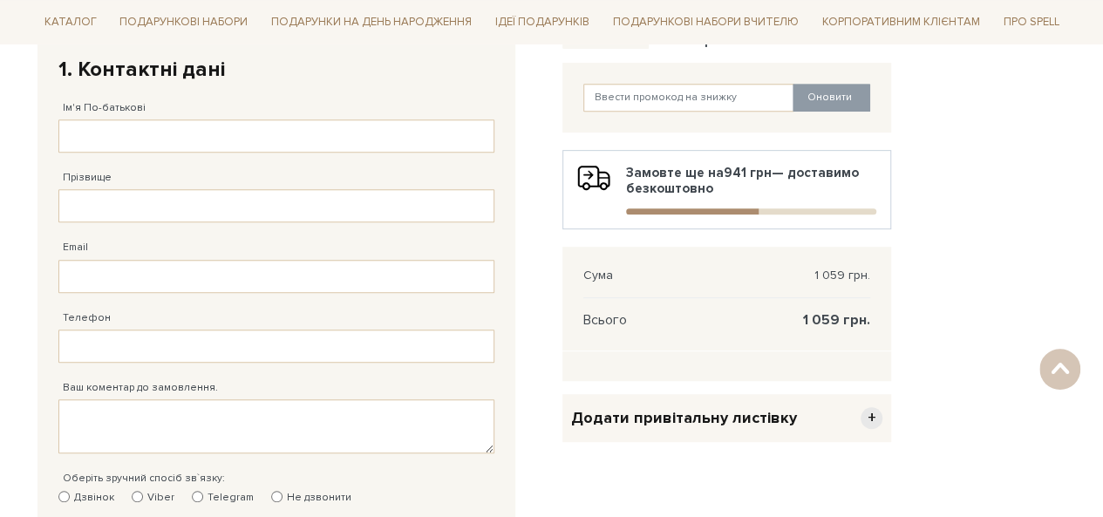
scroll to position [349, 0]
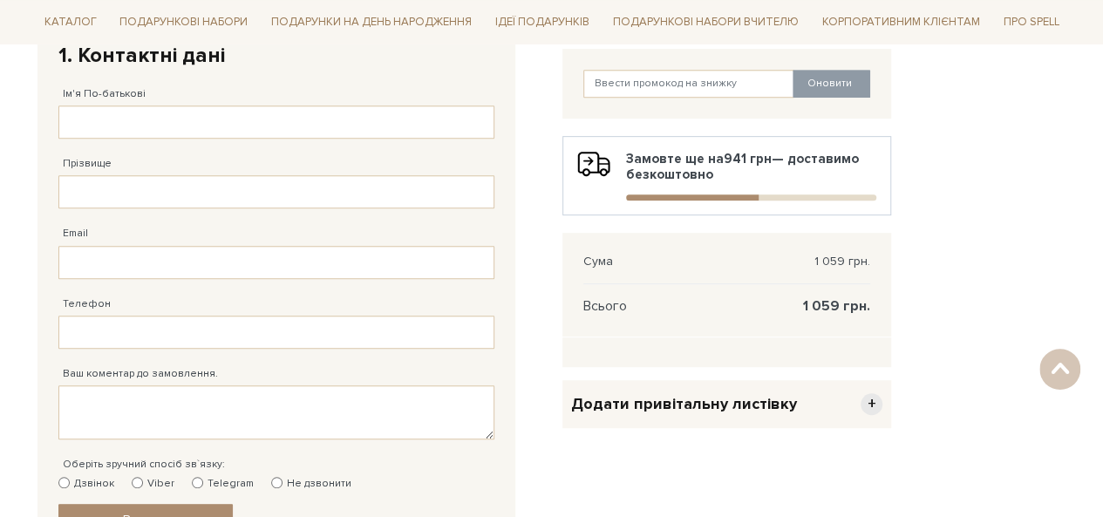
click at [768, 409] on span "Додати привітальну листівку" at bounding box center [684, 404] width 226 height 20
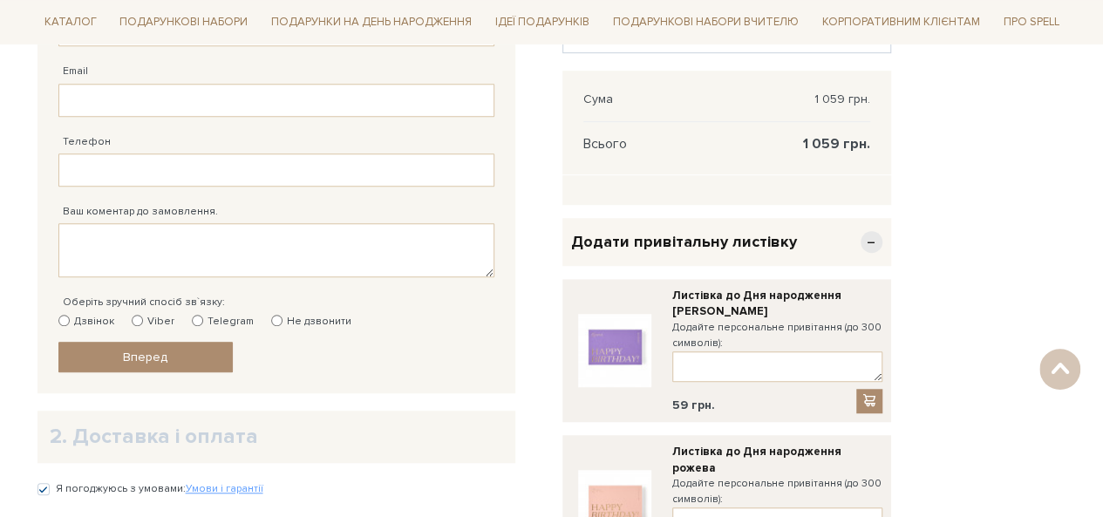
scroll to position [523, 0]
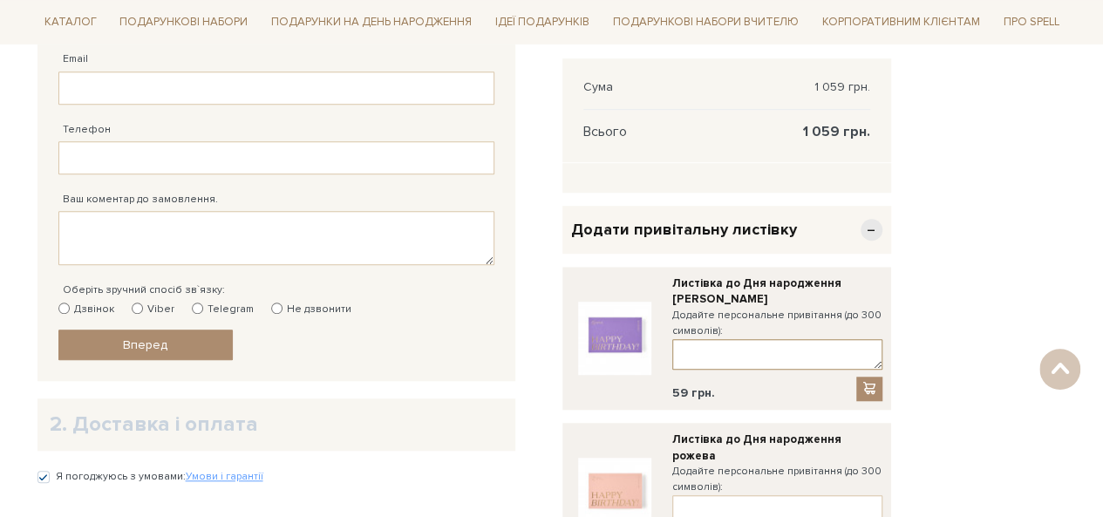
click at [731, 350] on textarea at bounding box center [777, 354] width 210 height 31
paste textarea "Вітаю з Днем народження! Бажаю, щоб кожен день приносив радість, нові можливост…"
click at [782, 348] on textarea "Вітаю з Днем народження! Бажаю, щоб кожен день приносив радість, нові можливост…" at bounding box center [777, 354] width 210 height 31
click at [812, 356] on textarea "Вітаю з Днем народження! Бажаю, щоб кожен день приносив радість, нові можливост…" at bounding box center [777, 354] width 210 height 31
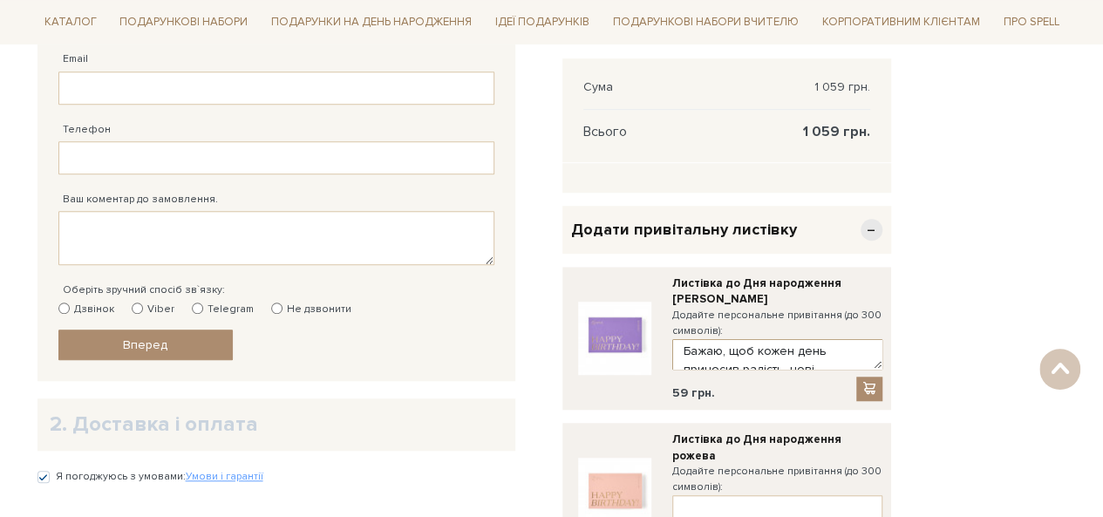
click at [818, 364] on textarea "Вітаю з Днем народження! Бажаю, щоб кожен день приносив радість, нові можливост…" at bounding box center [777, 354] width 210 height 31
click at [818, 351] on textarea "Вітаю з Днем народження! Бажаю, щоб кожен день приносив радість, нові можливост…" at bounding box center [777, 354] width 210 height 31
type textarea "Вітаю з Днем народження! Бажаю, щоб кожен день приносив радість, нові можливост…"
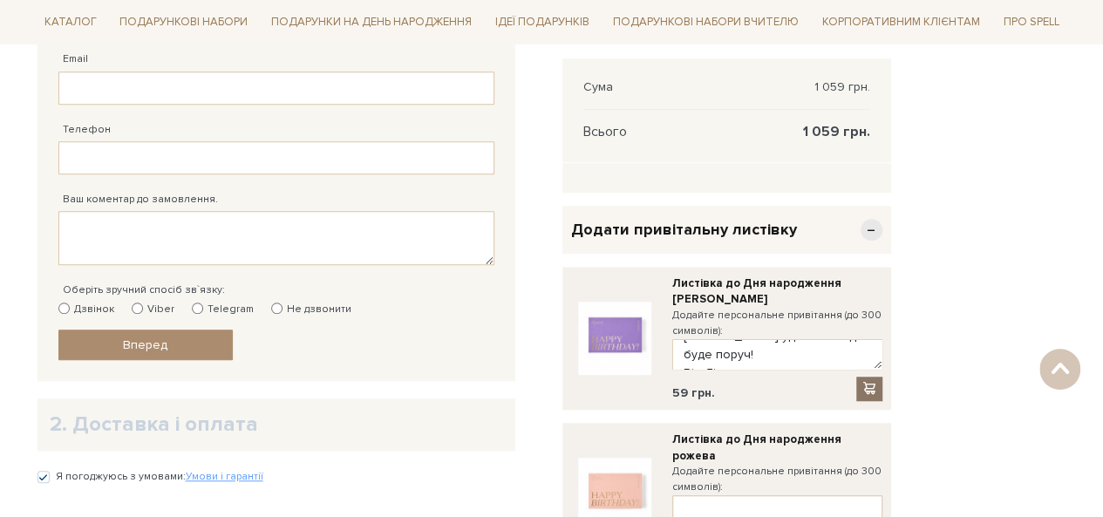
click at [869, 382] on span at bounding box center [869, 388] width 17 height 15
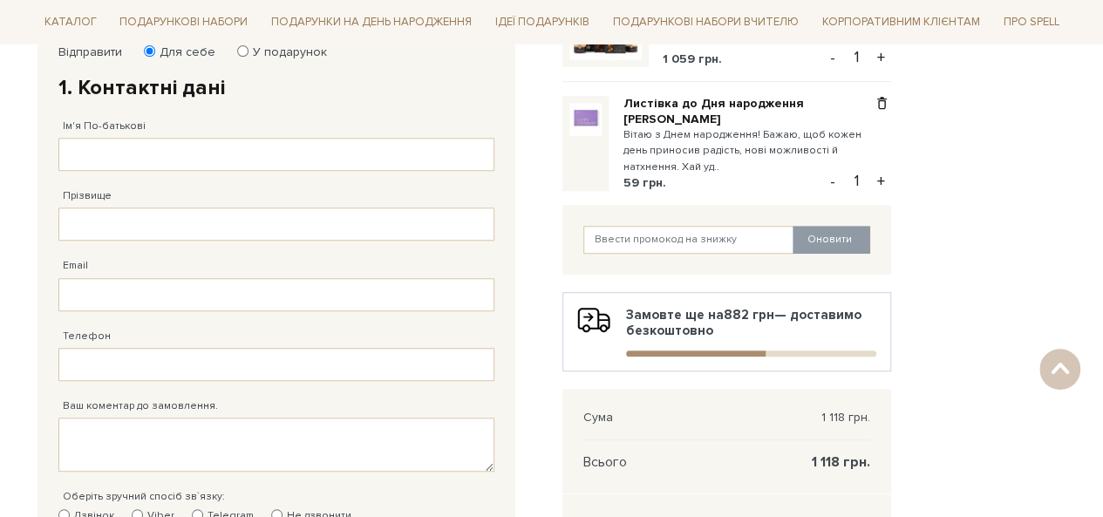
scroll to position [174, 0]
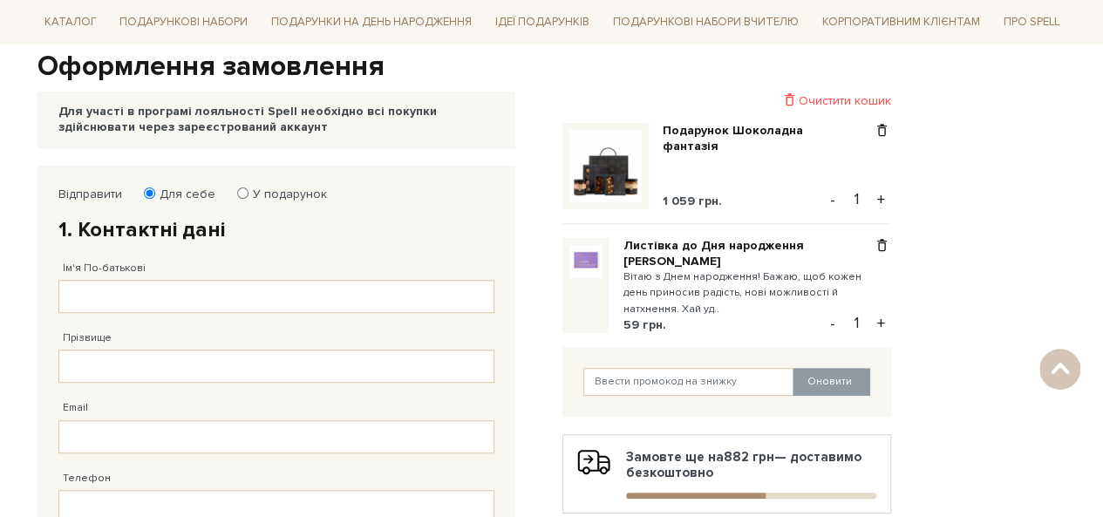
click at [256, 197] on label "У подарунок" at bounding box center [284, 195] width 85 height 16
click at [248, 197] on input "У подарунок" at bounding box center [242, 192] width 11 height 11
radio input "true"
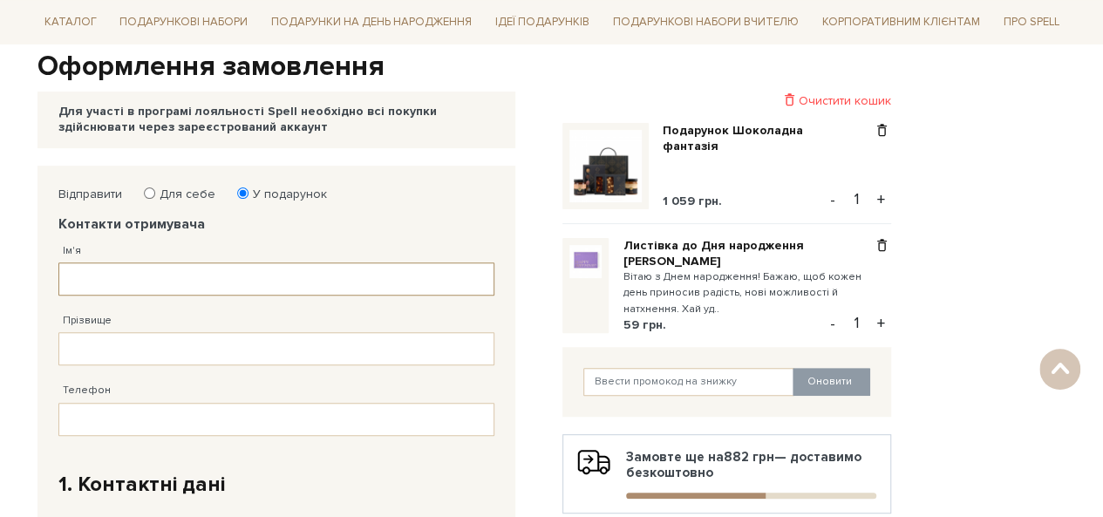
click at [252, 276] on input "Ім'я" at bounding box center [276, 278] width 436 height 33
type input "Олександра"
click at [148, 350] on input "Прізвище" at bounding box center [276, 348] width 436 height 33
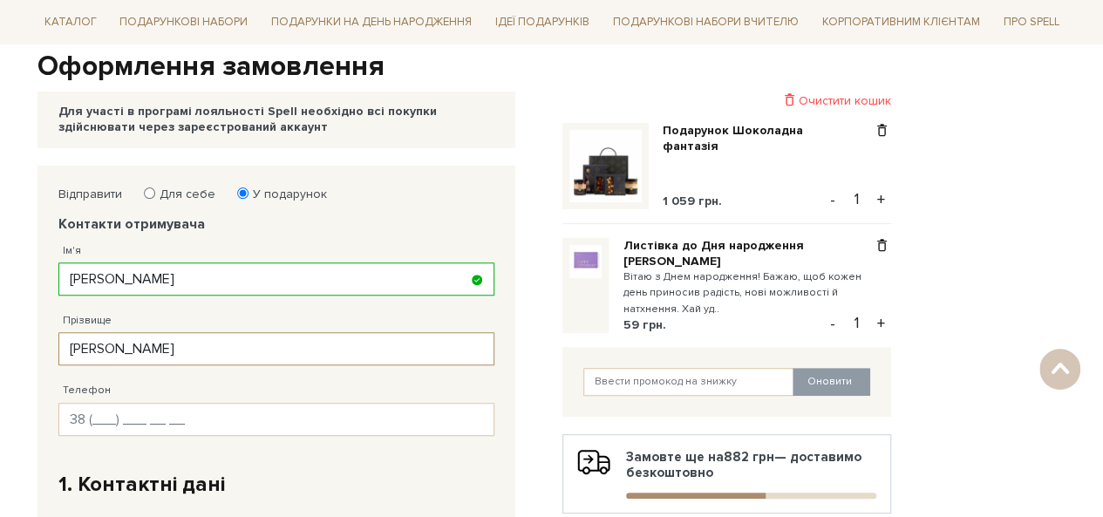
type input "Томашовська"
click at [100, 413] on input "Телефон" at bounding box center [276, 419] width 436 height 33
type input "38 (097) 771 16 55"
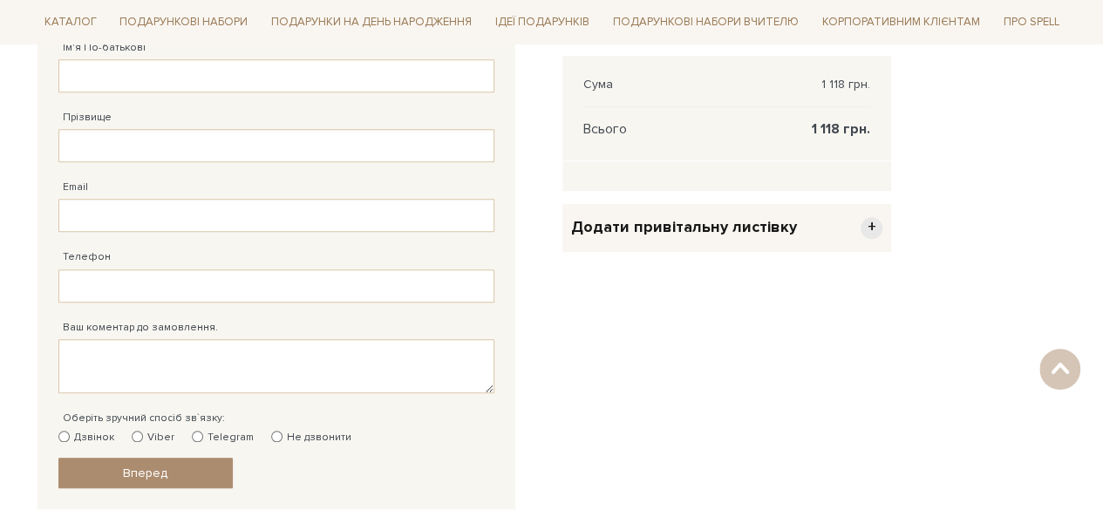
scroll to position [610, 0]
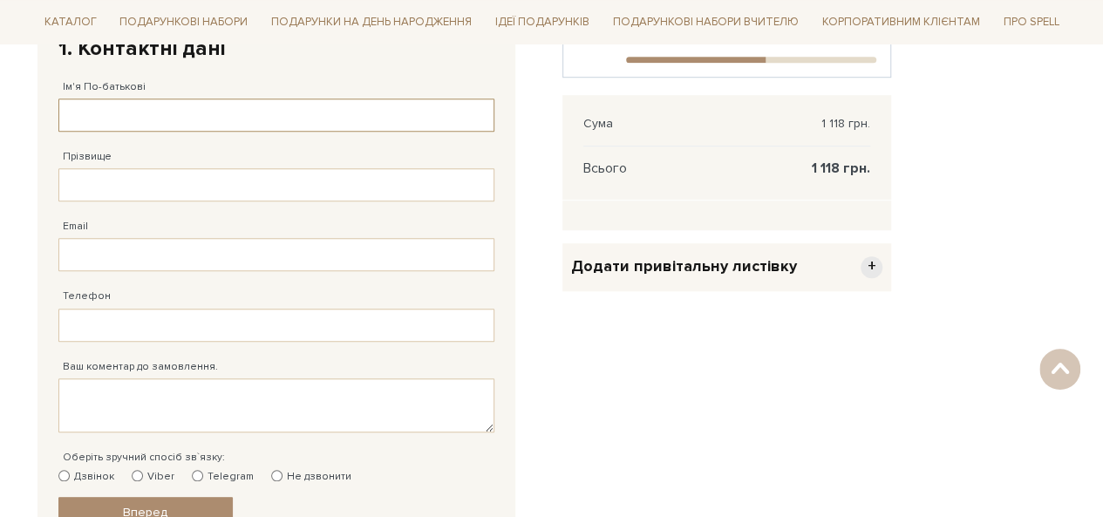
click at [199, 112] on input "Ім'я По-батькові" at bounding box center [276, 115] width 436 height 33
type input "Діана Ярославівна"
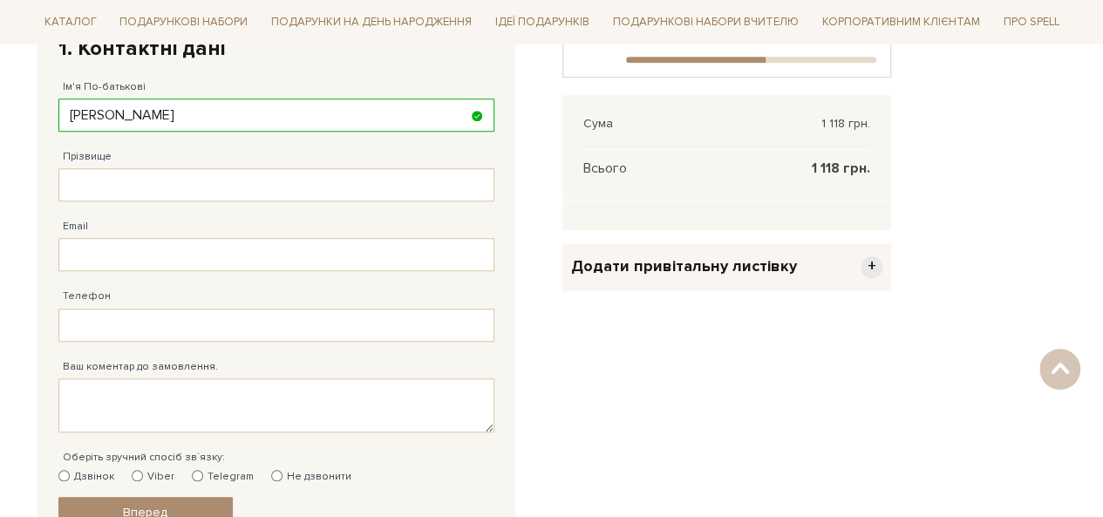
click at [255, 205] on div "Email Адрес уже зареєстровано! Некорректна адреса!" at bounding box center [276, 236] width 436 height 70
click at [297, 186] on input "Прізвище" at bounding box center [276, 184] width 436 height 33
type input "Вінтоняк"
click at [326, 238] on input "Email" at bounding box center [276, 254] width 436 height 33
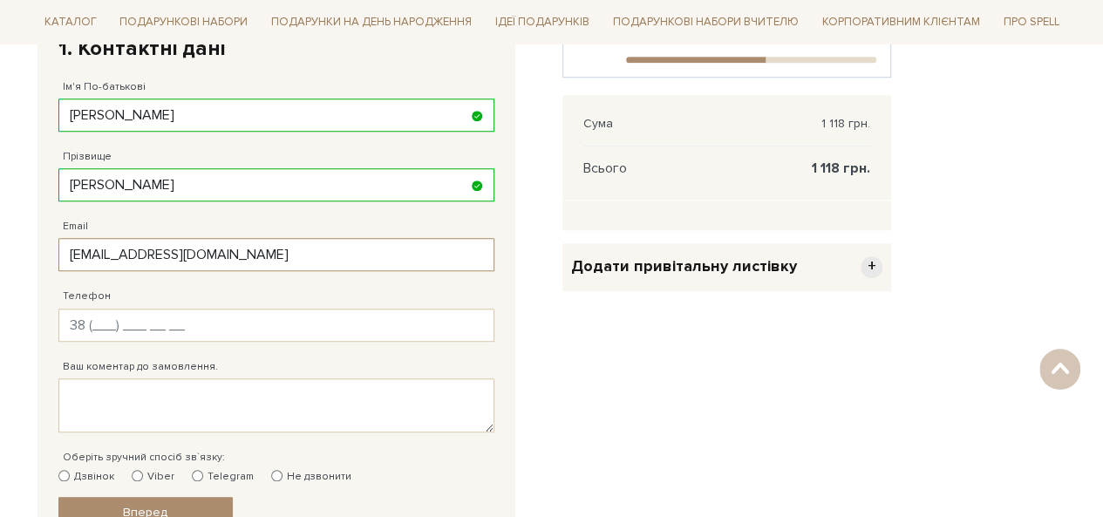
type input "vorobcukdiana@gmail.com"
click at [321, 323] on input "Телефон" at bounding box center [276, 325] width 436 height 33
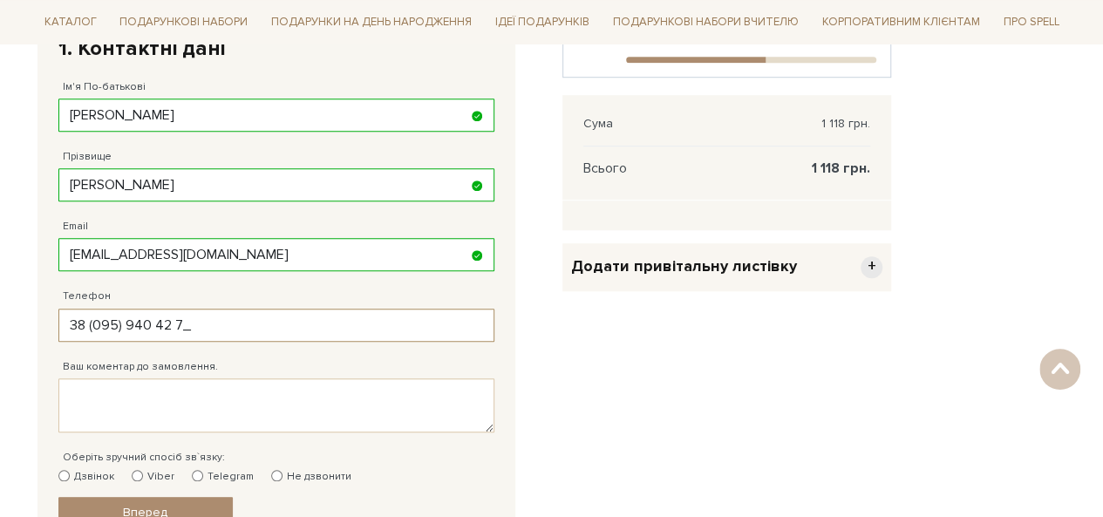
type input "38 (095) 940 42 76"
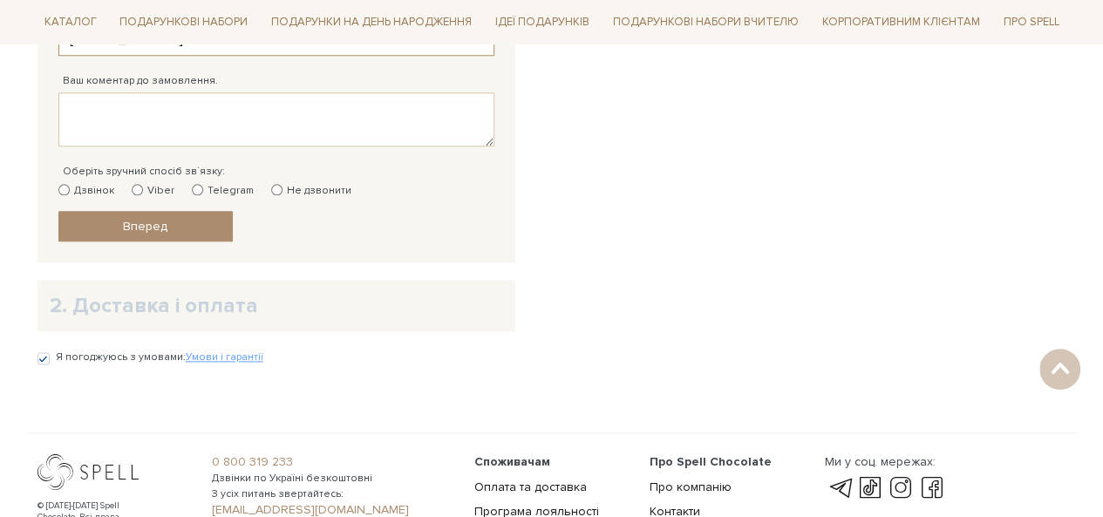
scroll to position [872, 0]
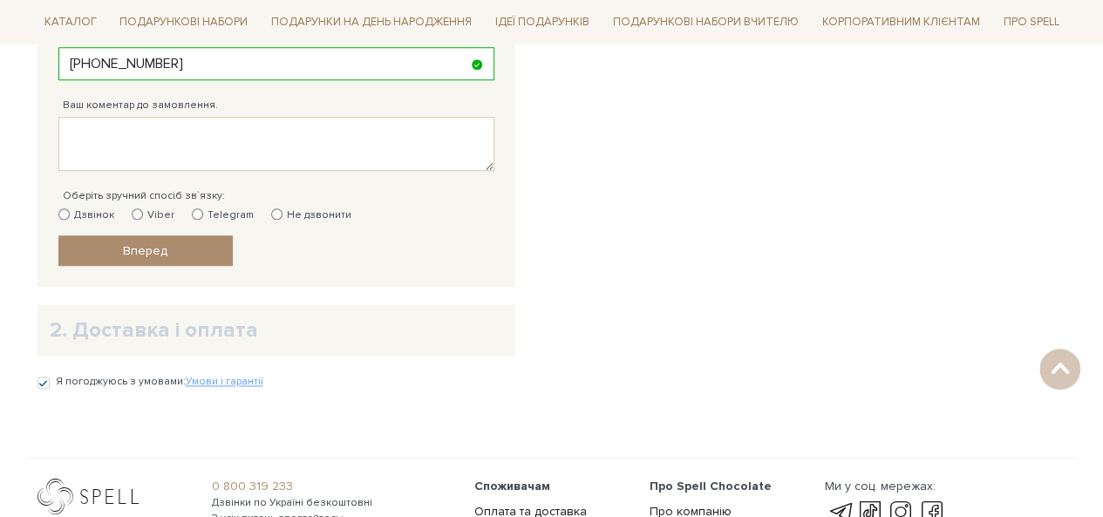
click at [277, 200] on div "Оберіть зручний спосіб зв`язку: Дзвінок Viber Telegram Не дзвонити" at bounding box center [276, 197] width 436 height 52
click at [284, 208] on label "Не дзвонити" at bounding box center [311, 216] width 80 height 16
click at [282, 208] on input "Не дзвонити" at bounding box center [276, 213] width 11 height 11
radio input "true"
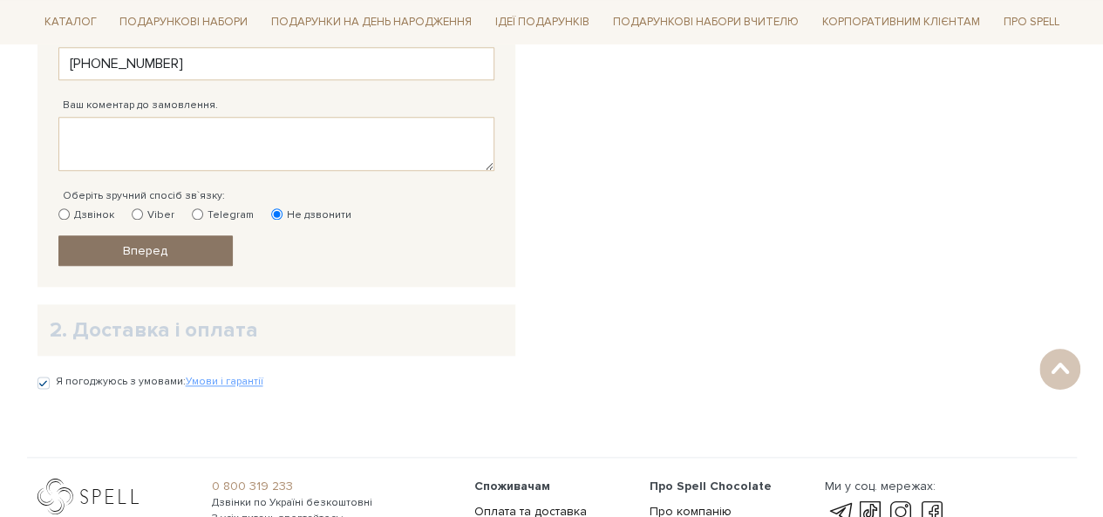
click at [188, 244] on link "Вперед" at bounding box center [145, 250] width 174 height 31
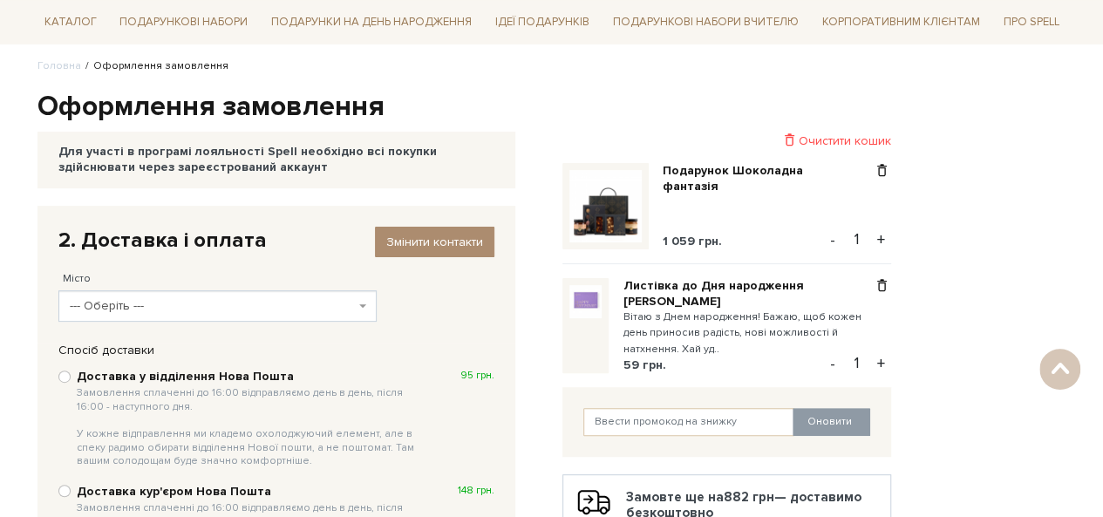
scroll to position [77, 0]
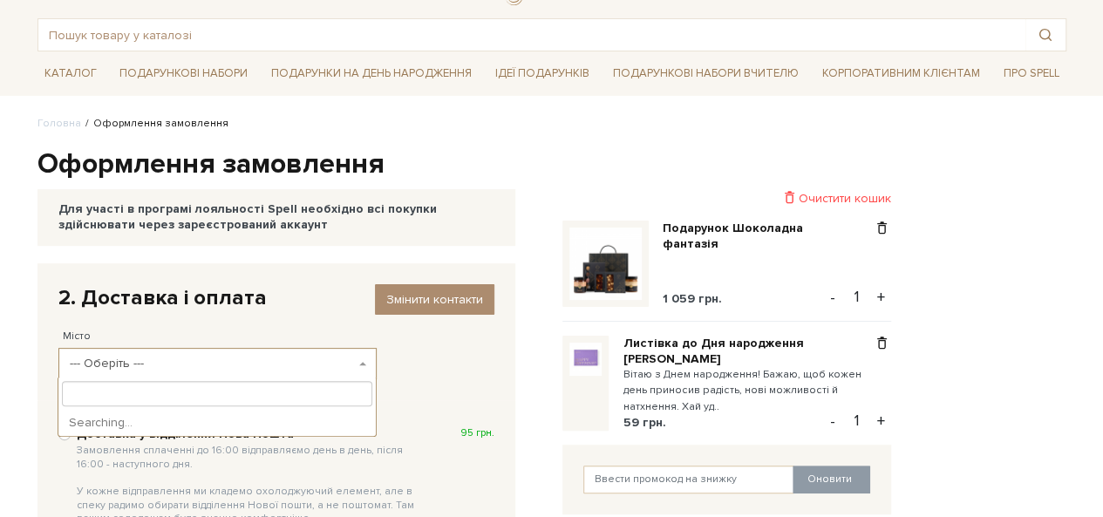
click at [239, 364] on span "--- Оберіть ---" at bounding box center [212, 363] width 285 height 17
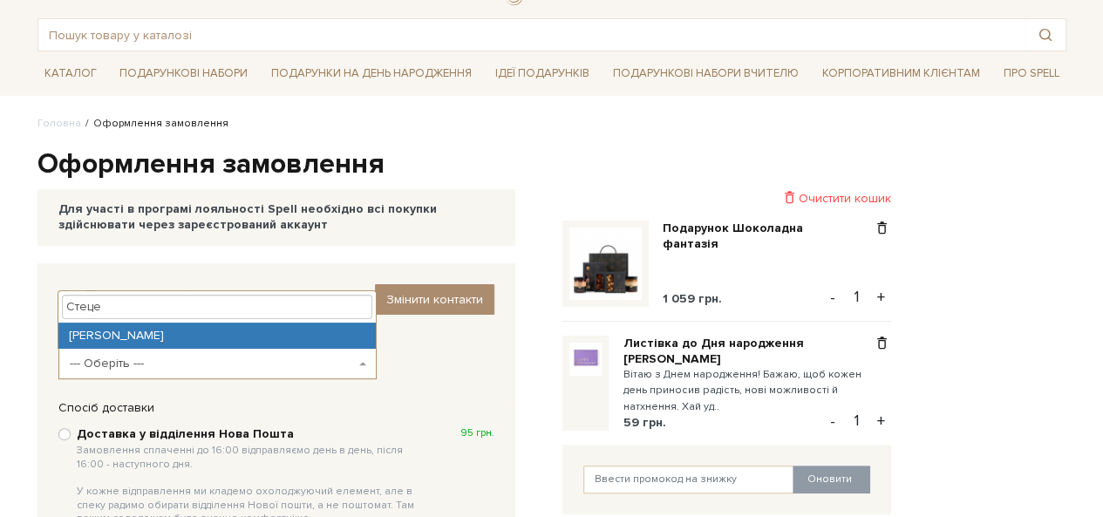
type input "Стеце"
select select "Стецева"
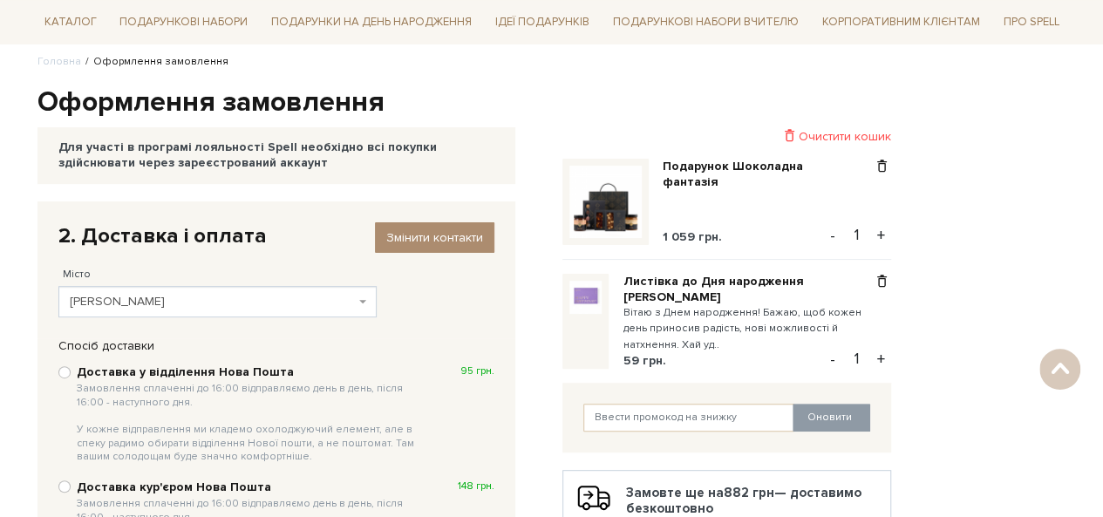
scroll to position [251, 0]
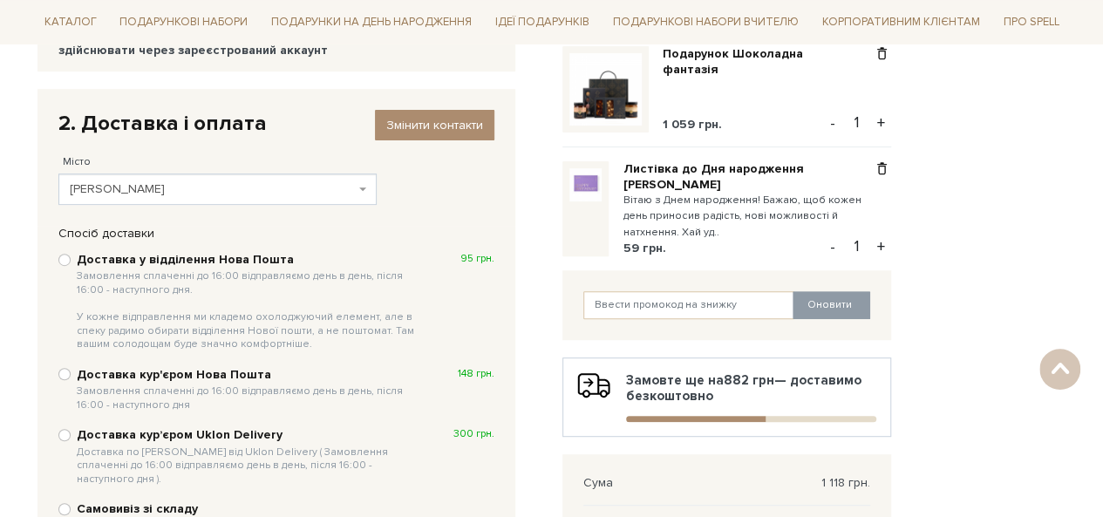
click at [274, 180] on span "Стецева" at bounding box center [212, 188] width 285 height 17
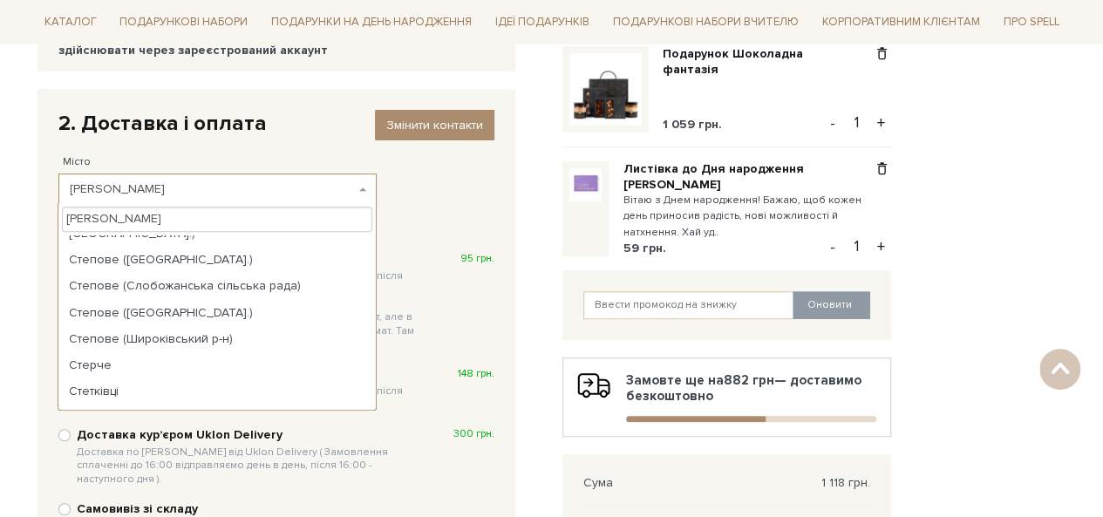
scroll to position [0, 0]
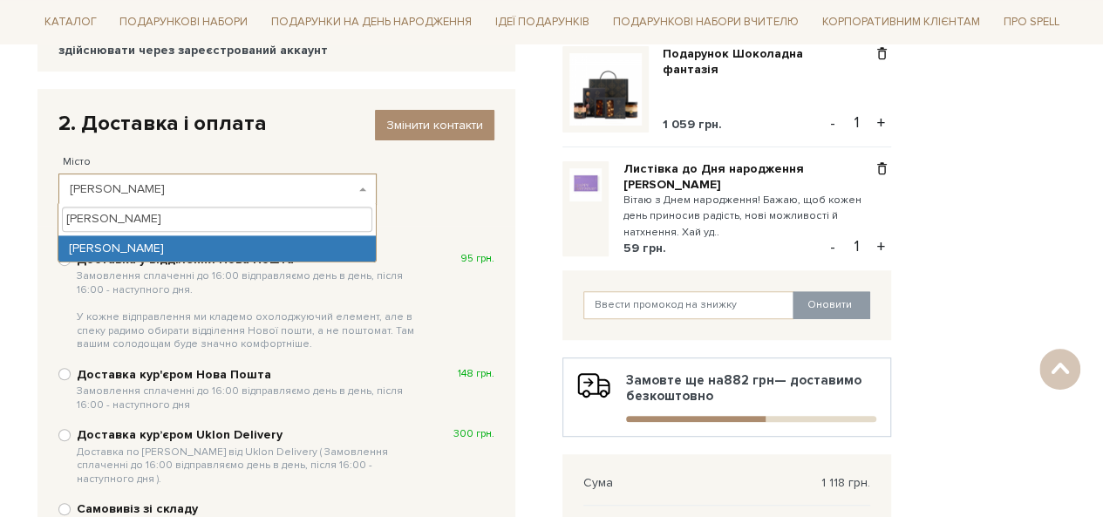
type input "Стецева"
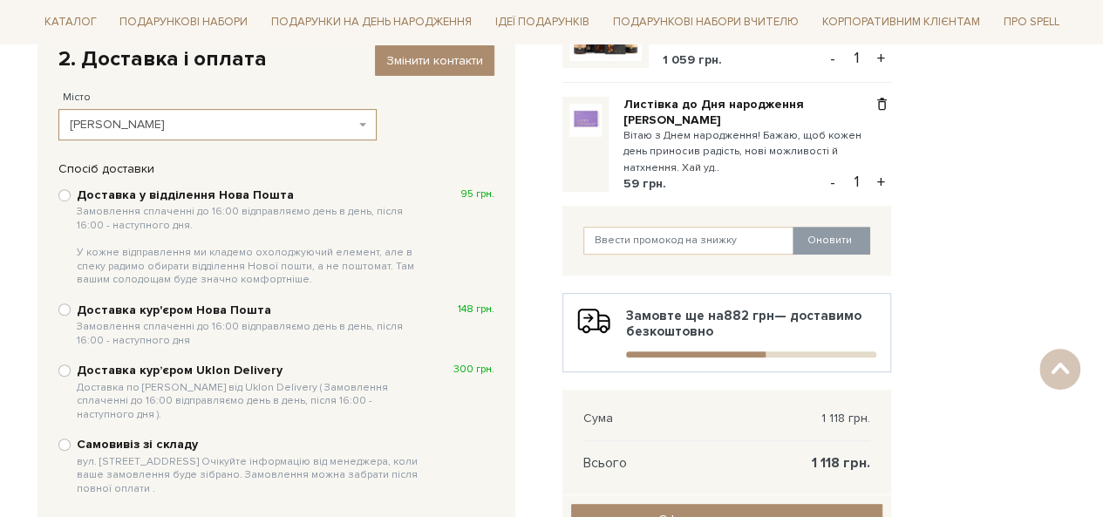
scroll to position [338, 0]
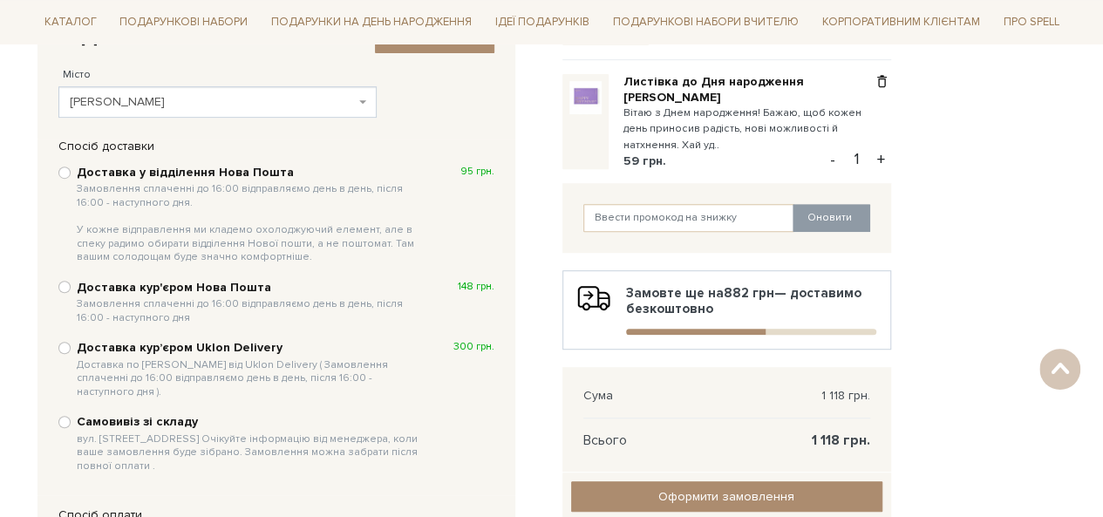
click at [111, 170] on b "Доставка у відділення Нова Пошта Замовлення сплаченні до 16:00 відправляємо ден…" at bounding box center [251, 214] width 348 height 99
click at [71, 170] on input "Доставка у відділення Нова Пошта Замовлення сплаченні до 16:00 відправляємо ден…" at bounding box center [64, 173] width 12 height 12
radio input "true"
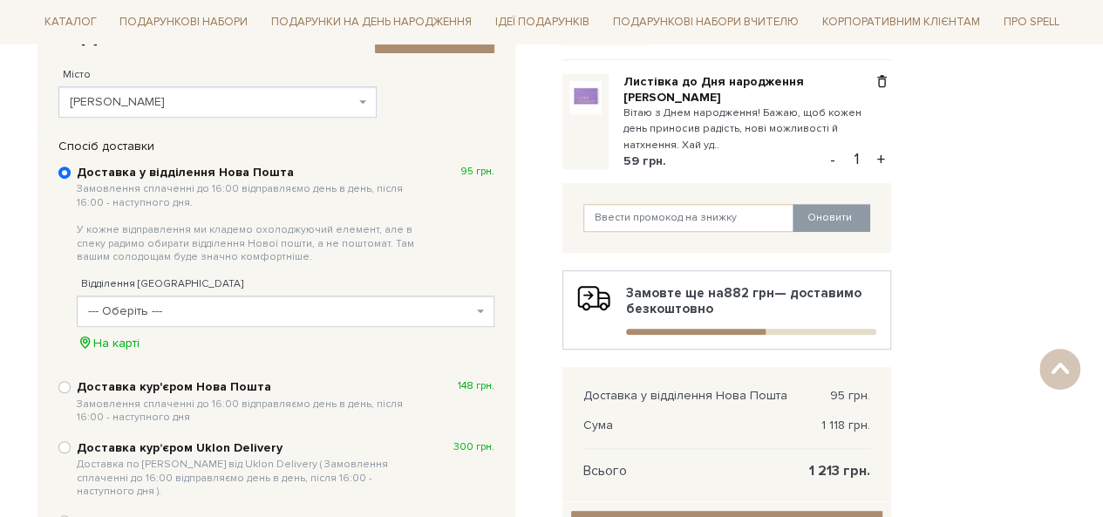
click at [237, 303] on span "--- Оберіть ---" at bounding box center [280, 311] width 385 height 17
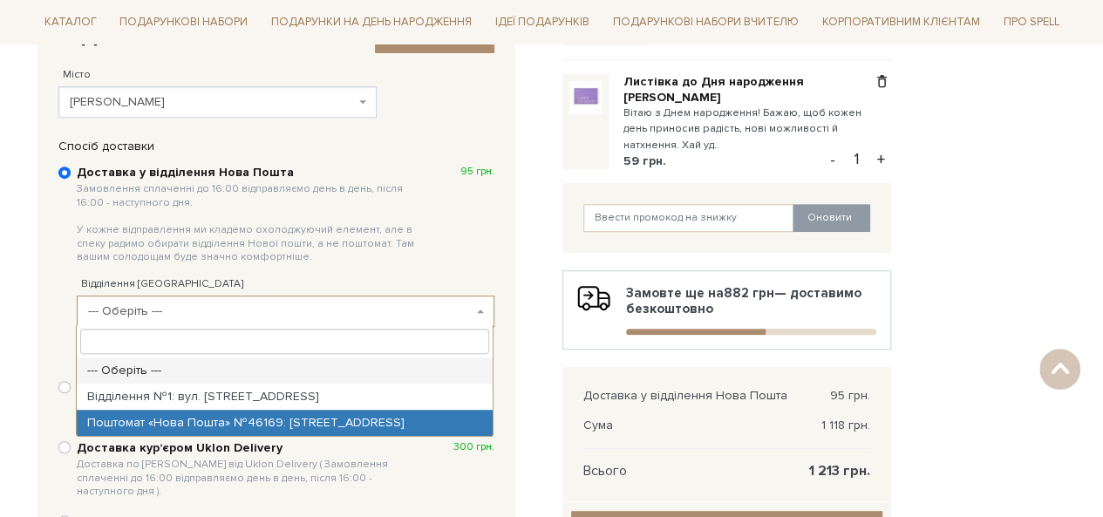
select select "Поштомат «Нова Пошта» №46169: вул Січових Стрільців, 2, біля відділення №1"
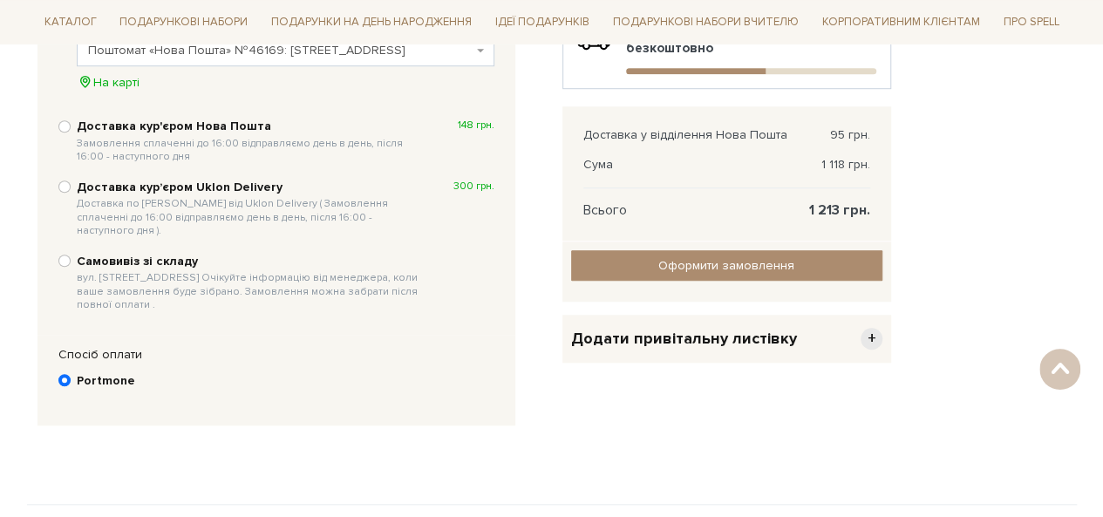
scroll to position [600, 0]
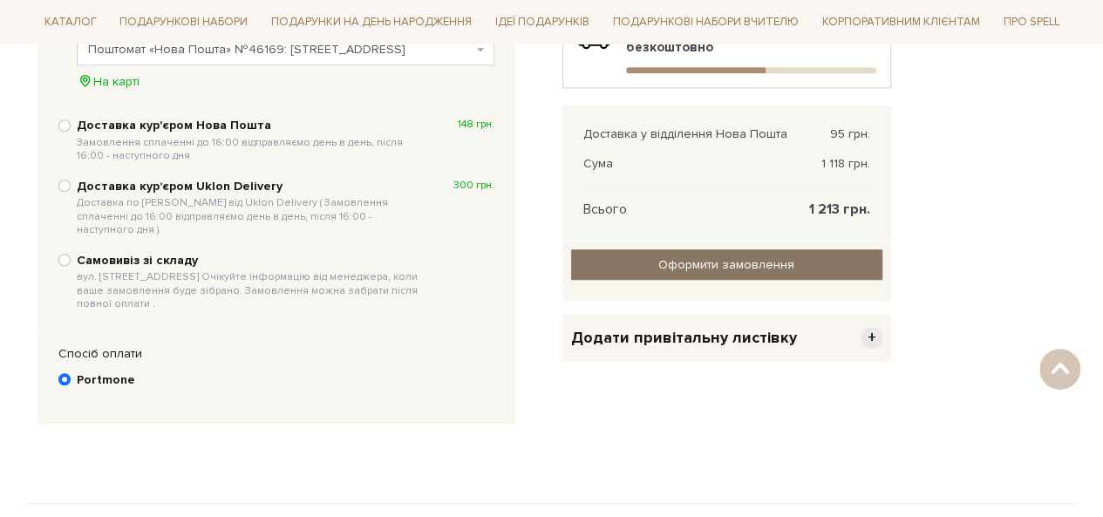
click at [738, 258] on input "Оформити замовлення" at bounding box center [726, 264] width 311 height 31
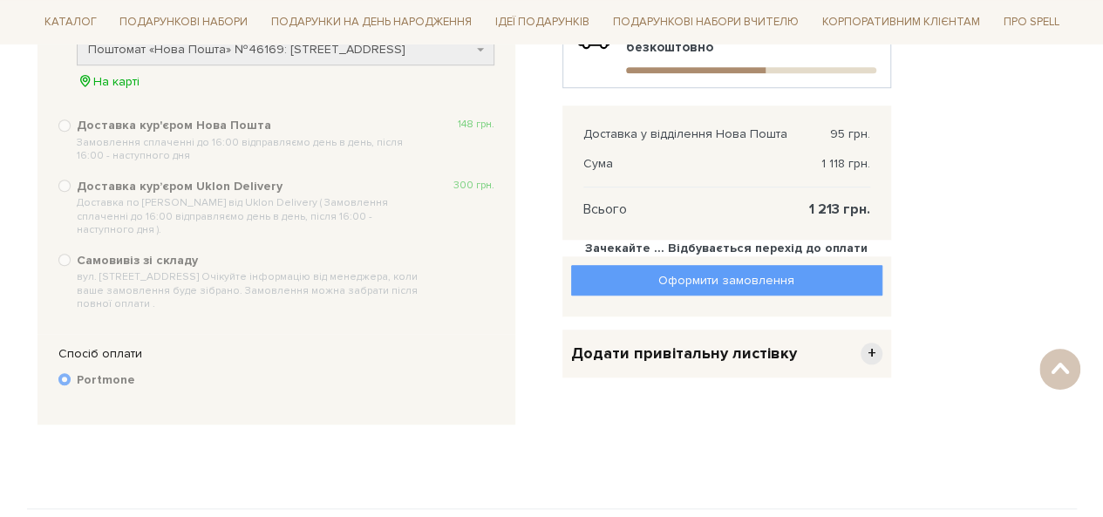
scroll to position [527, 0]
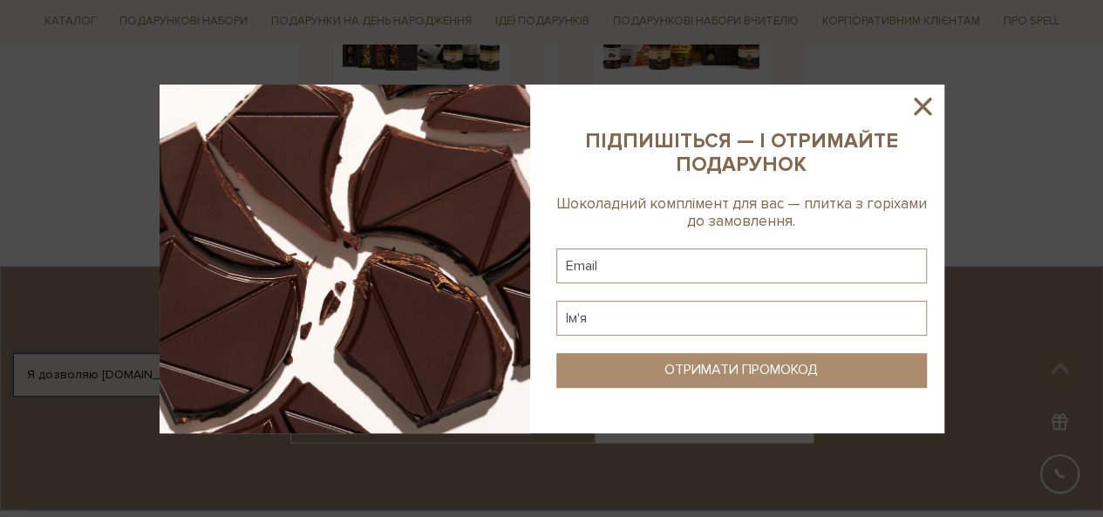
click at [914, 105] on icon at bounding box center [923, 107] width 30 height 30
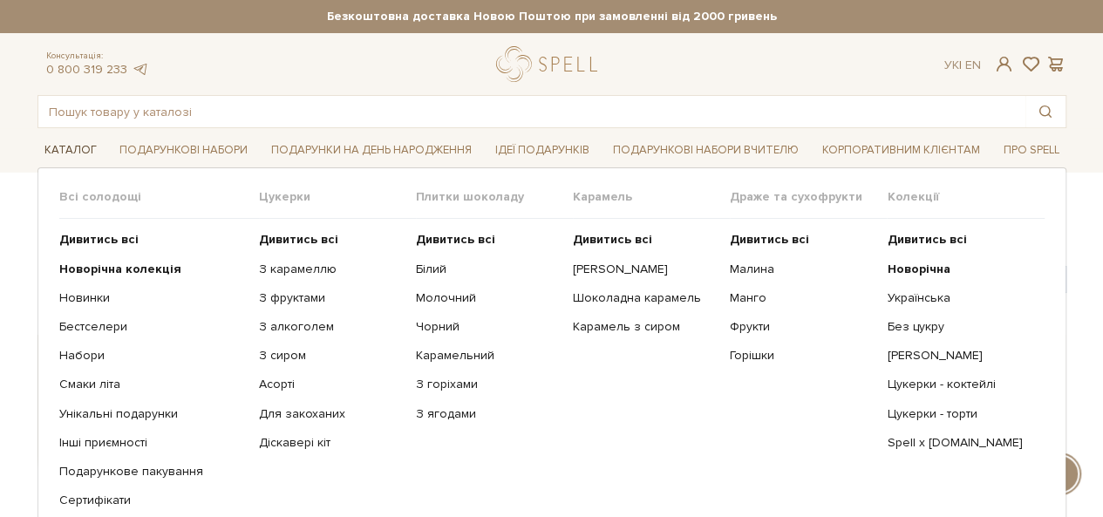
click at [87, 146] on link "Каталог" at bounding box center [70, 150] width 66 height 27
